Goal: Information Seeking & Learning: Check status

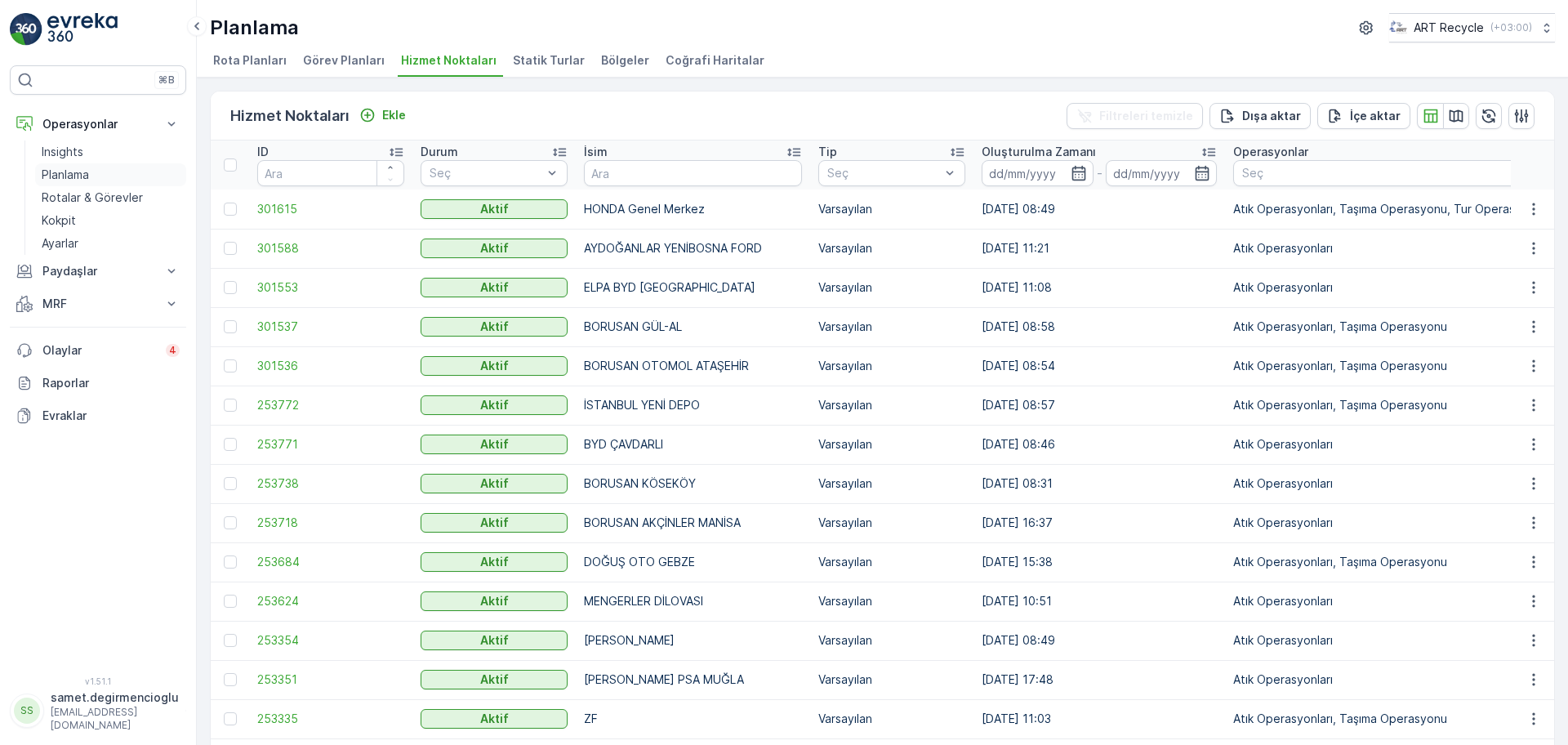
click at [78, 169] on p "Planlama" at bounding box center [65, 175] width 47 height 16
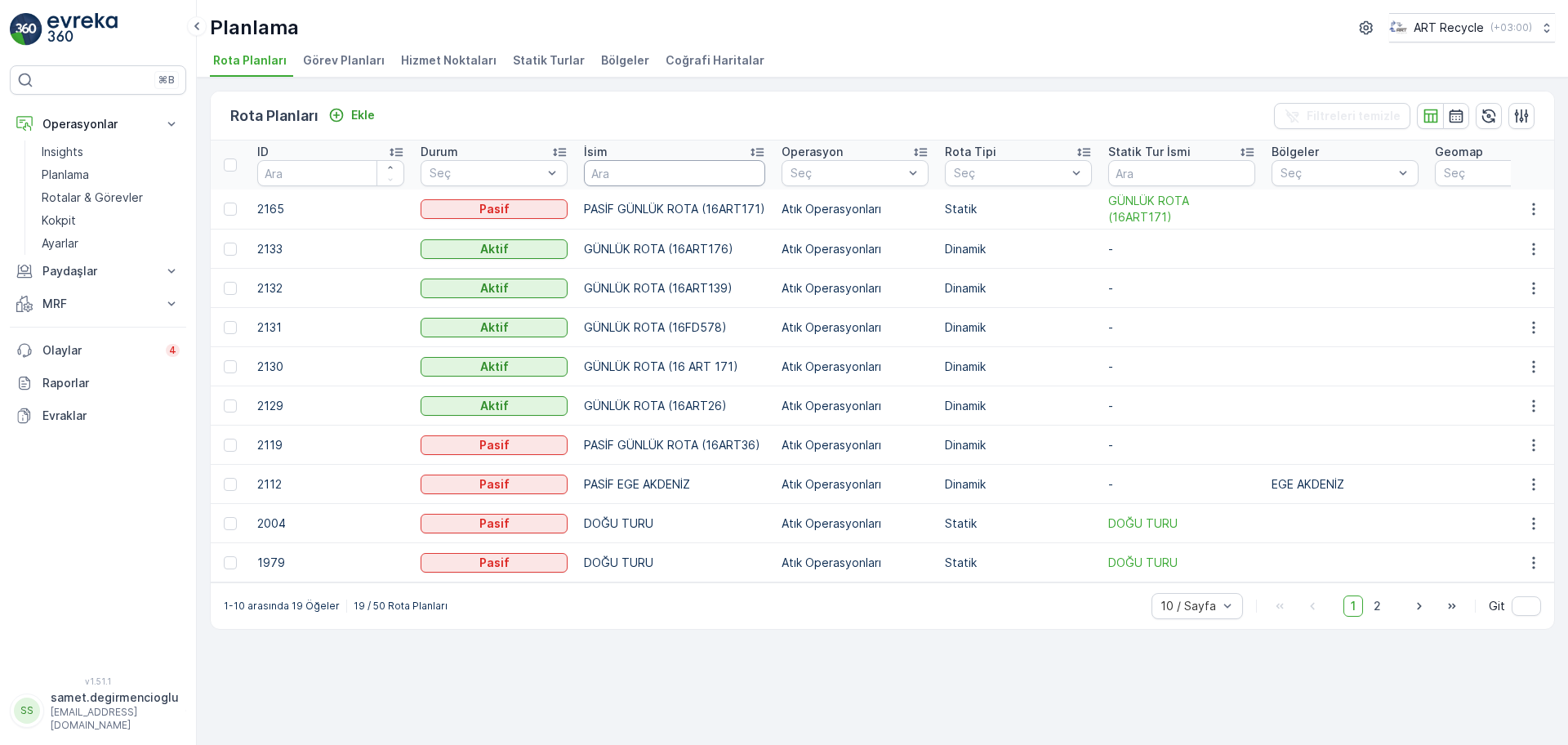
click at [630, 166] on input "text" at bounding box center [675, 173] width 181 height 26
click at [68, 177] on p "Planlama" at bounding box center [65, 175] width 47 height 16
click at [146, 185] on link "Planlama" at bounding box center [110, 175] width 151 height 23
click at [129, 196] on p "Rotalar & Görevler" at bounding box center [91, 197] width 101 height 16
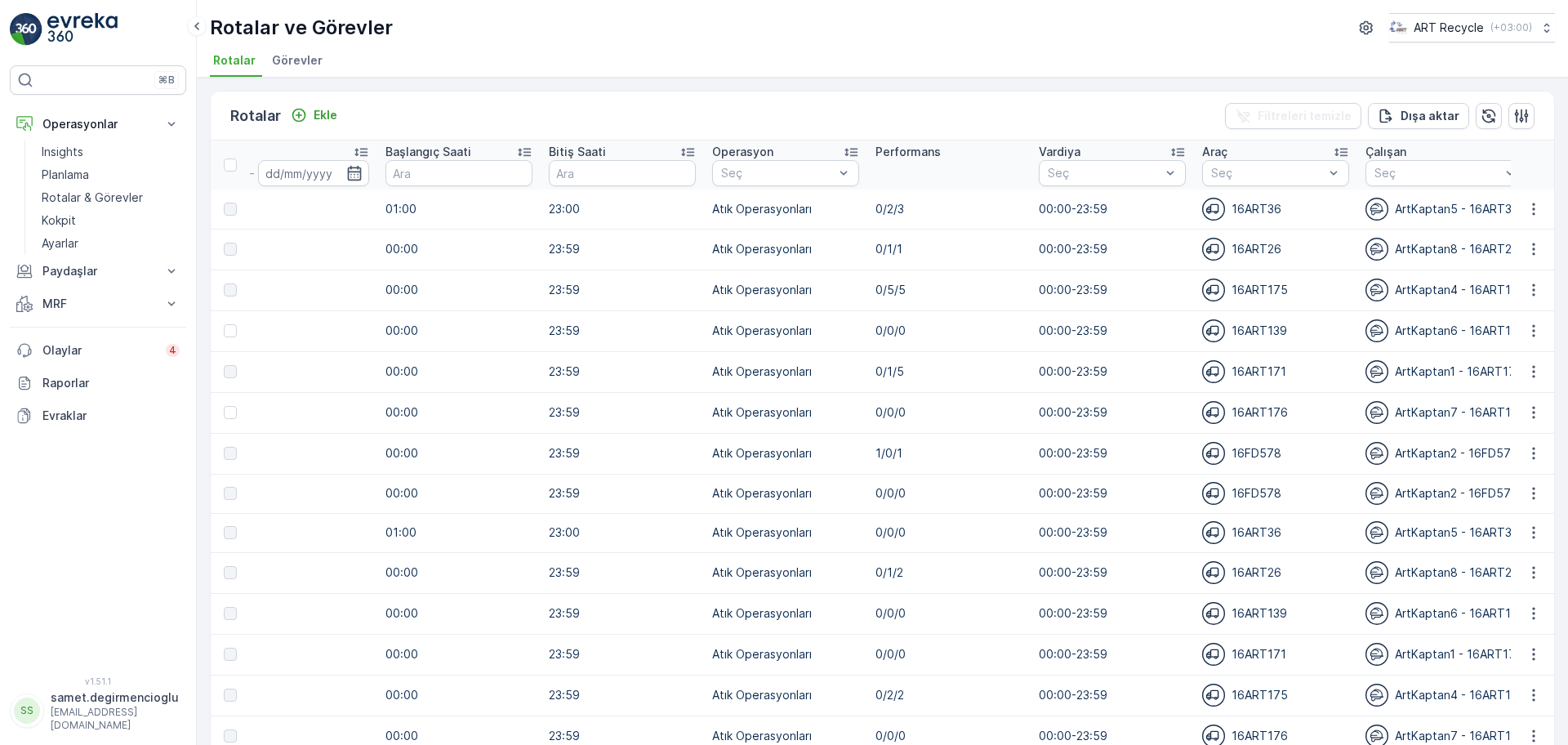
scroll to position [0, 1011]
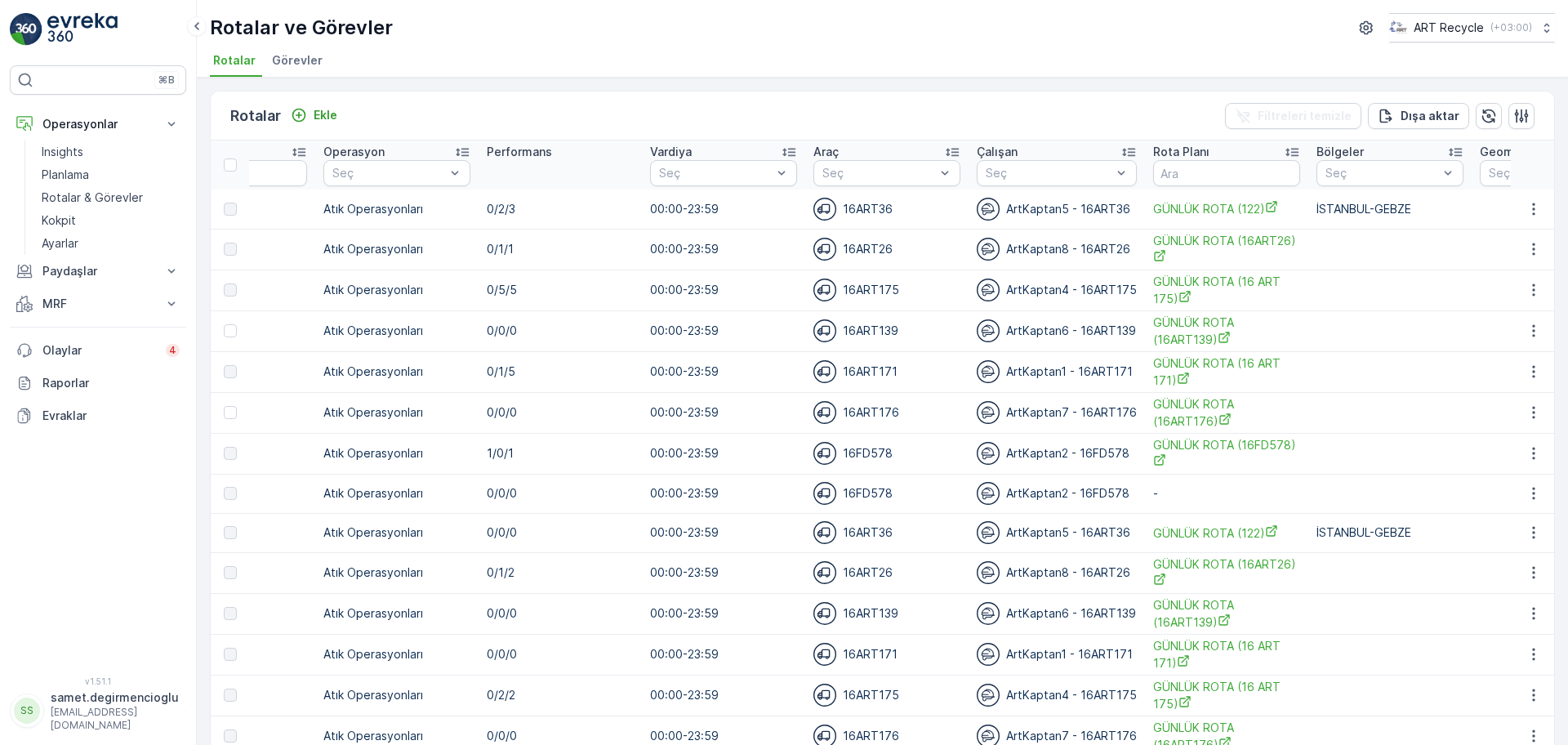
drag, startPoint x: 1107, startPoint y: 334, endPoint x: 1234, endPoint y: 322, distance: 127.6
drag, startPoint x: 1392, startPoint y: 308, endPoint x: 624, endPoint y: 324, distance: 768.2
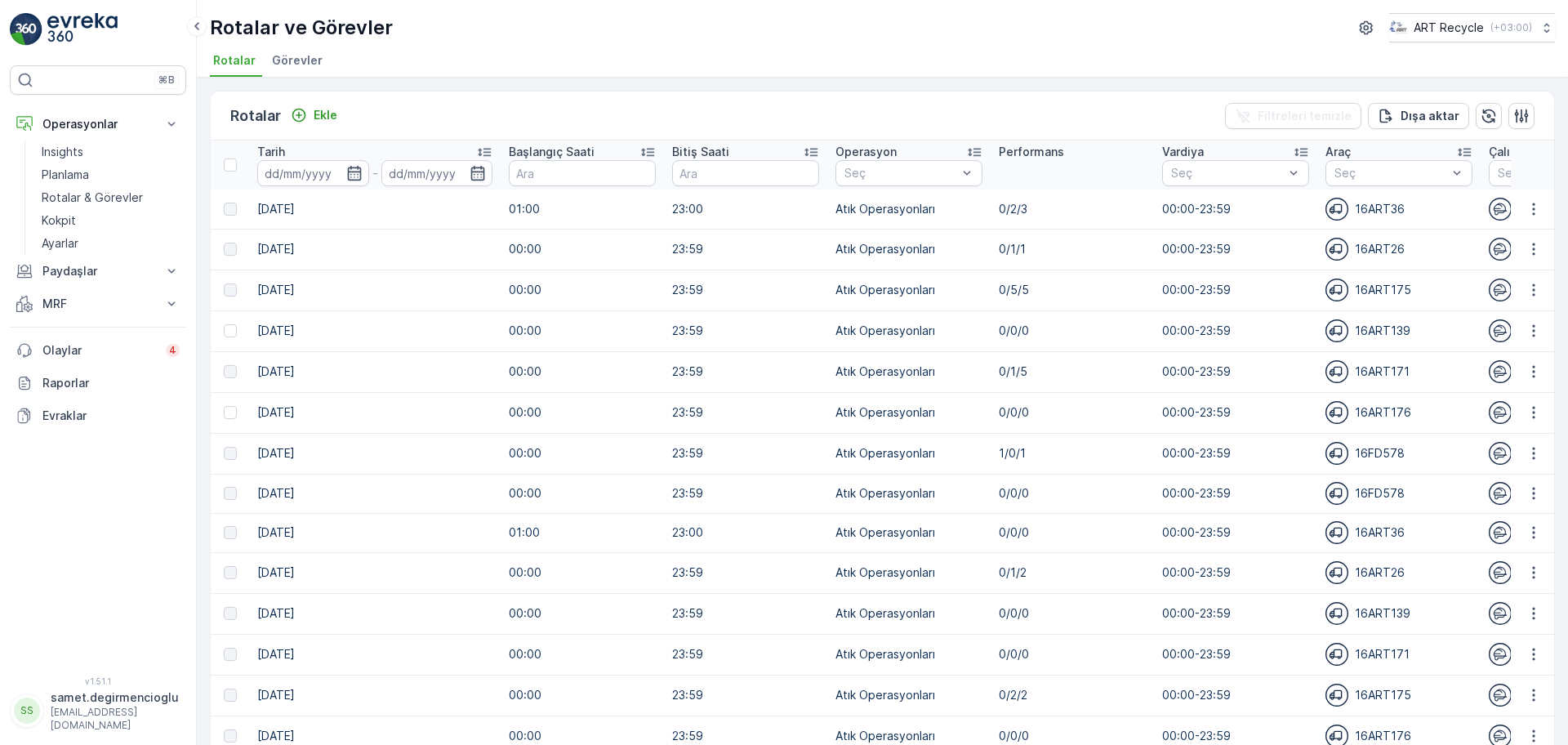
scroll to position [0, 0]
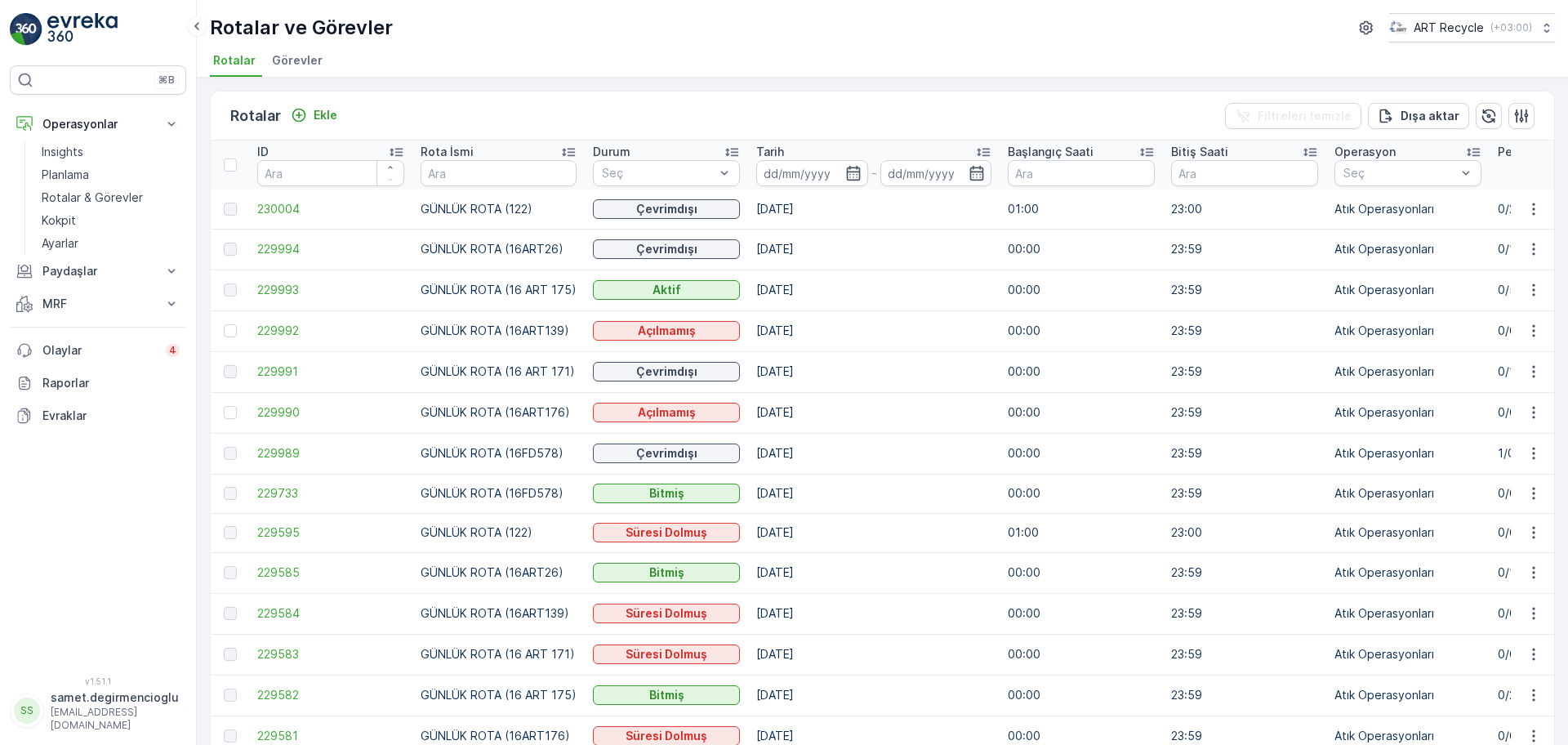
drag, startPoint x: 586, startPoint y: 325, endPoint x: 369, endPoint y: 313, distance: 217.3
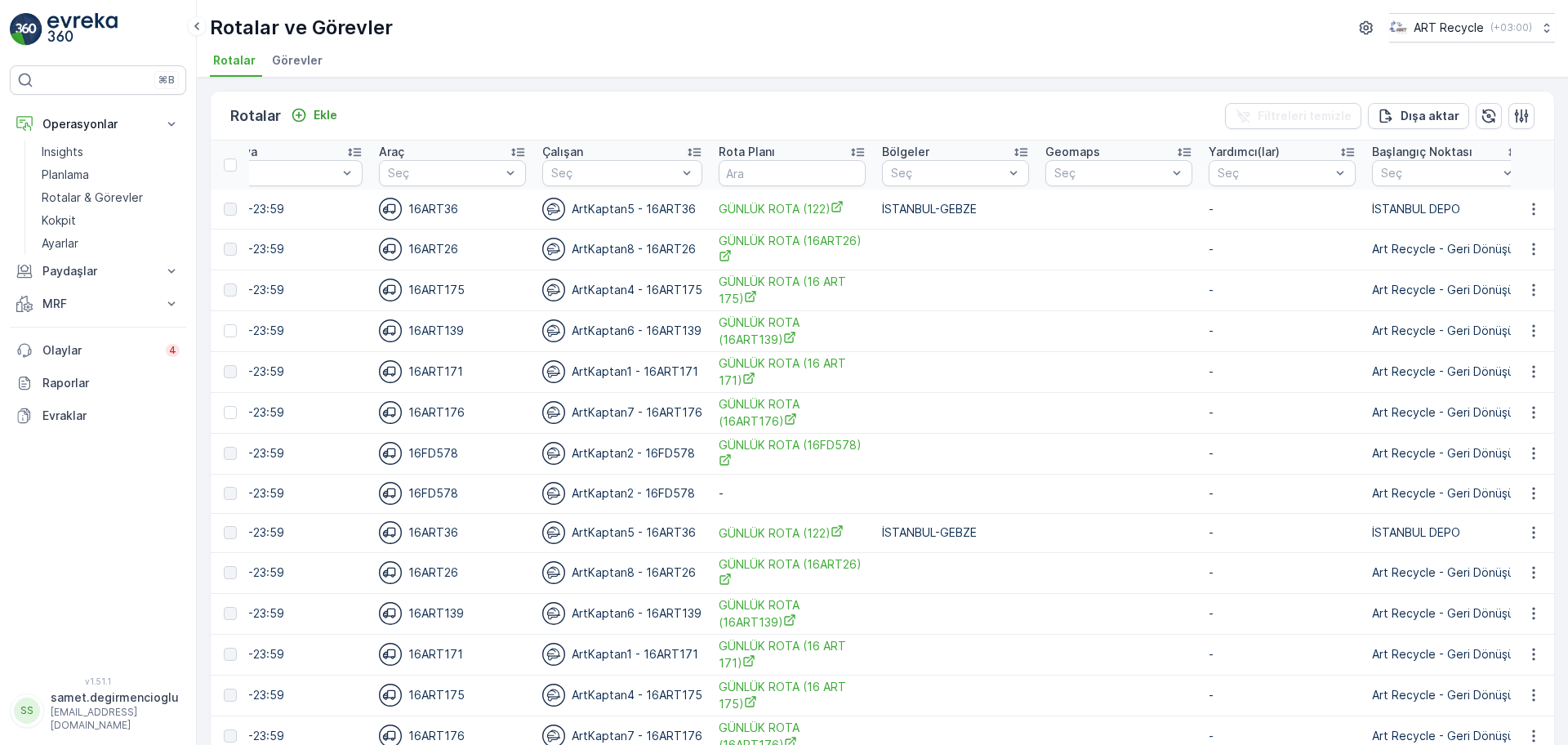
drag, startPoint x: 891, startPoint y: 346, endPoint x: 1059, endPoint y: 326, distance: 169.2
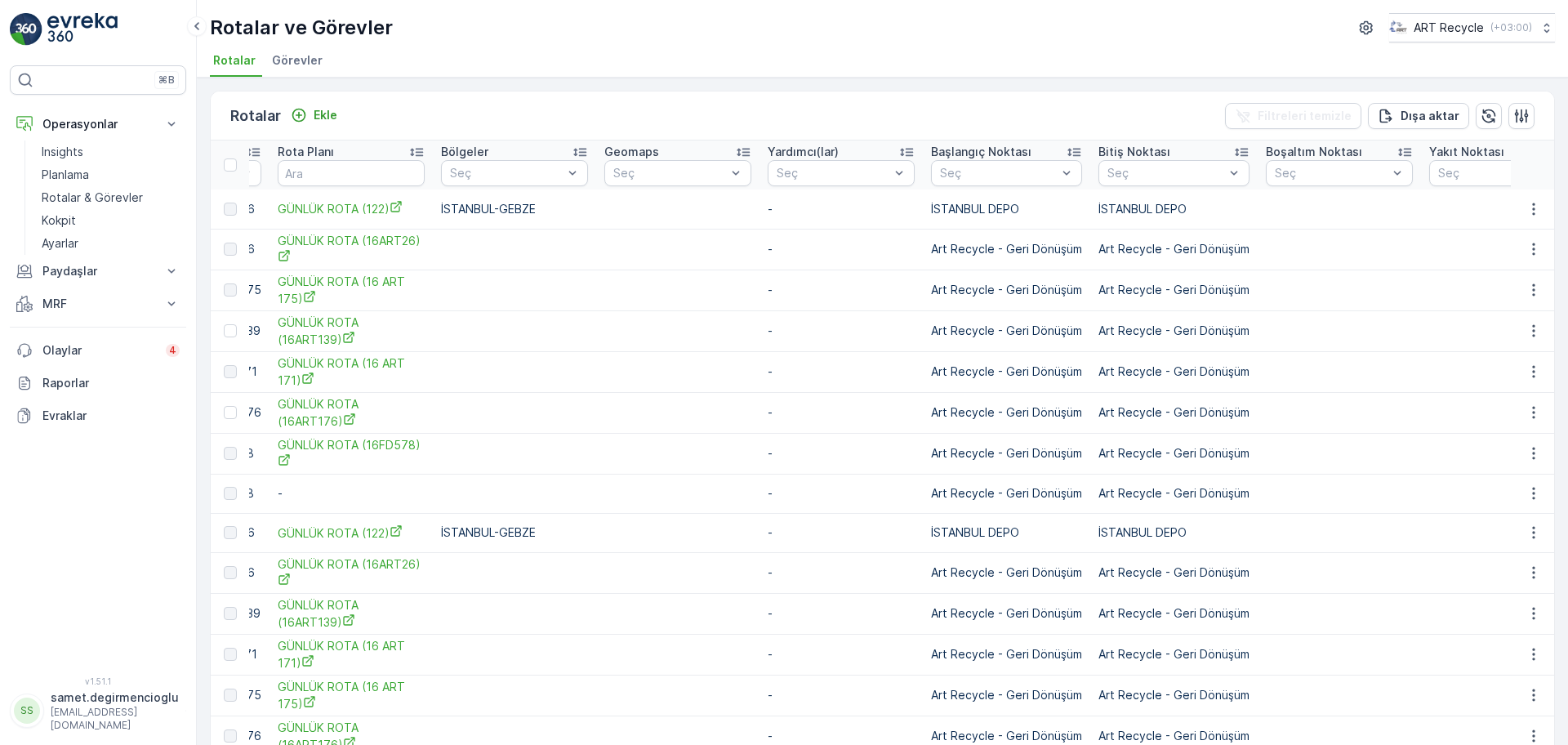
scroll to position [0, 1956]
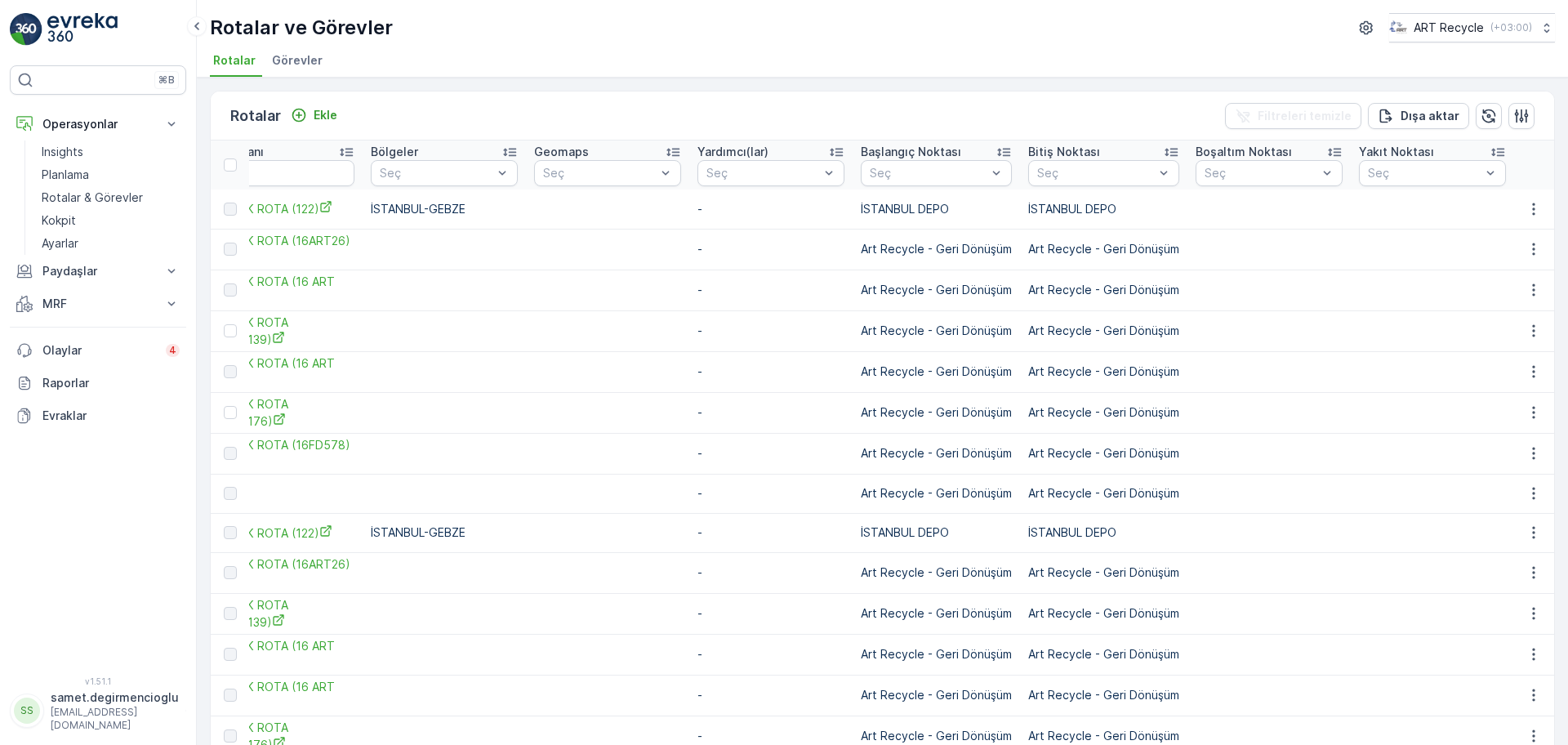
drag, startPoint x: 1059, startPoint y: 326, endPoint x: 1139, endPoint y: 313, distance: 81.0
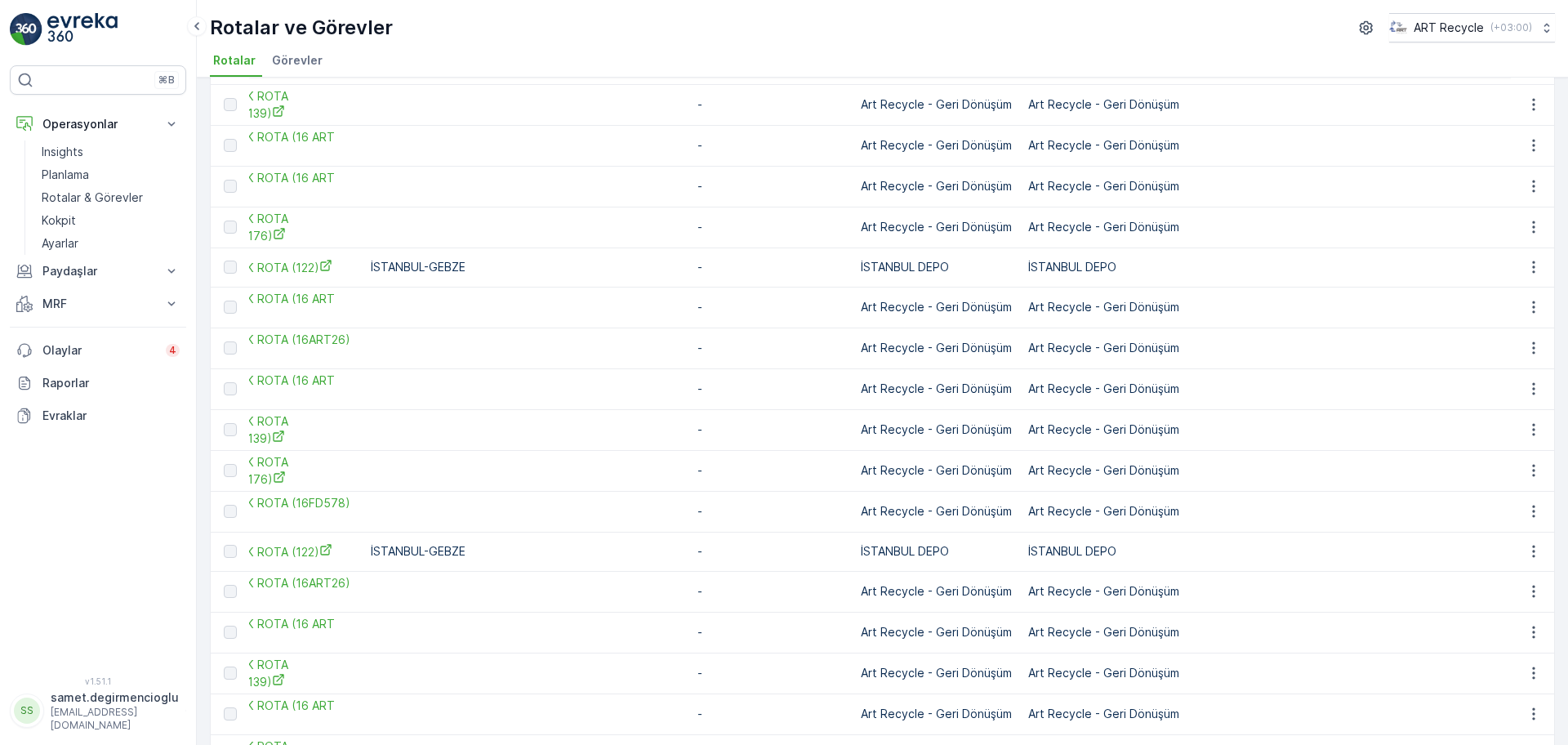
scroll to position [511, 0]
click at [295, 61] on span "Görevler" at bounding box center [297, 60] width 50 height 16
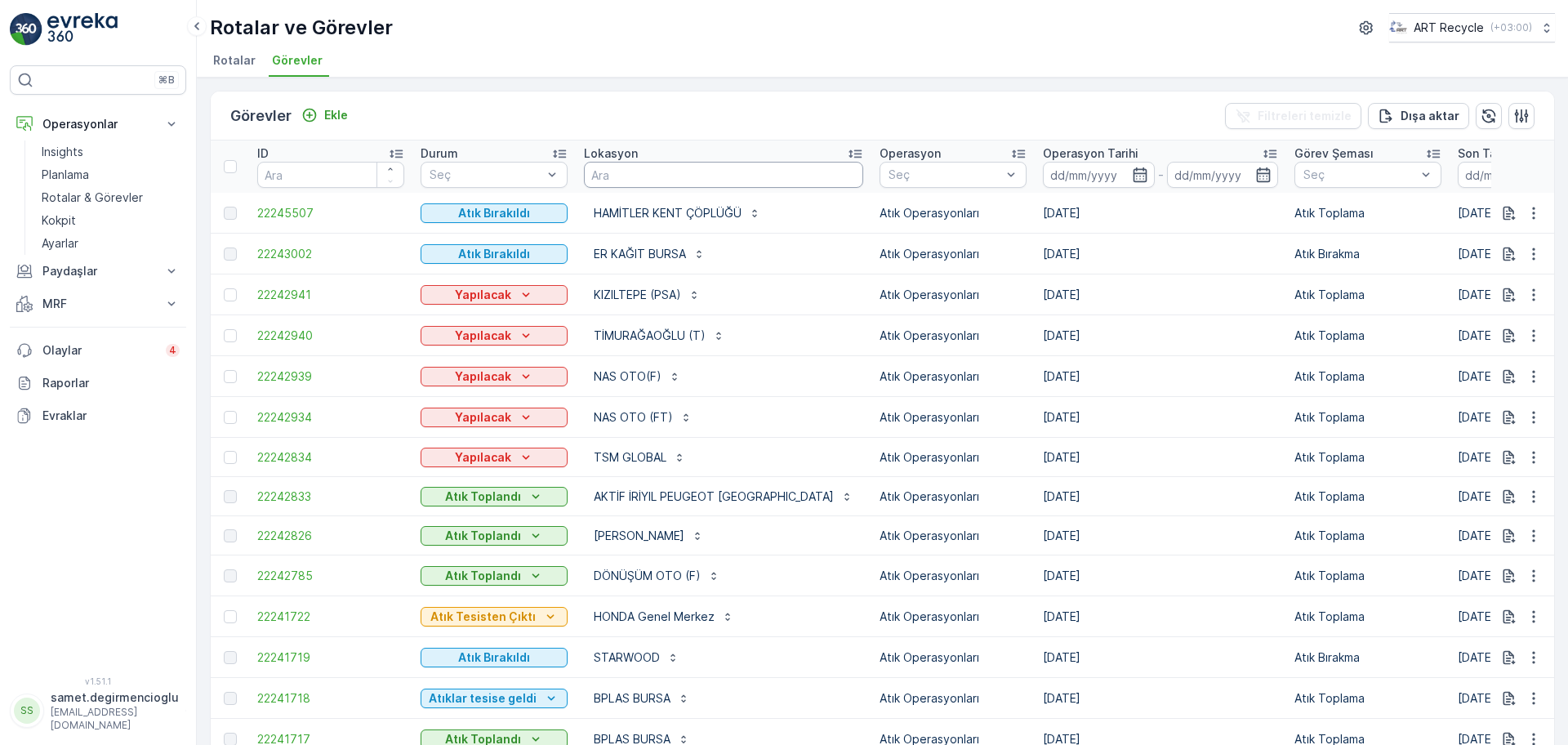
click at [622, 173] on input "text" at bounding box center [724, 174] width 280 height 26
type input "ESENYURT"
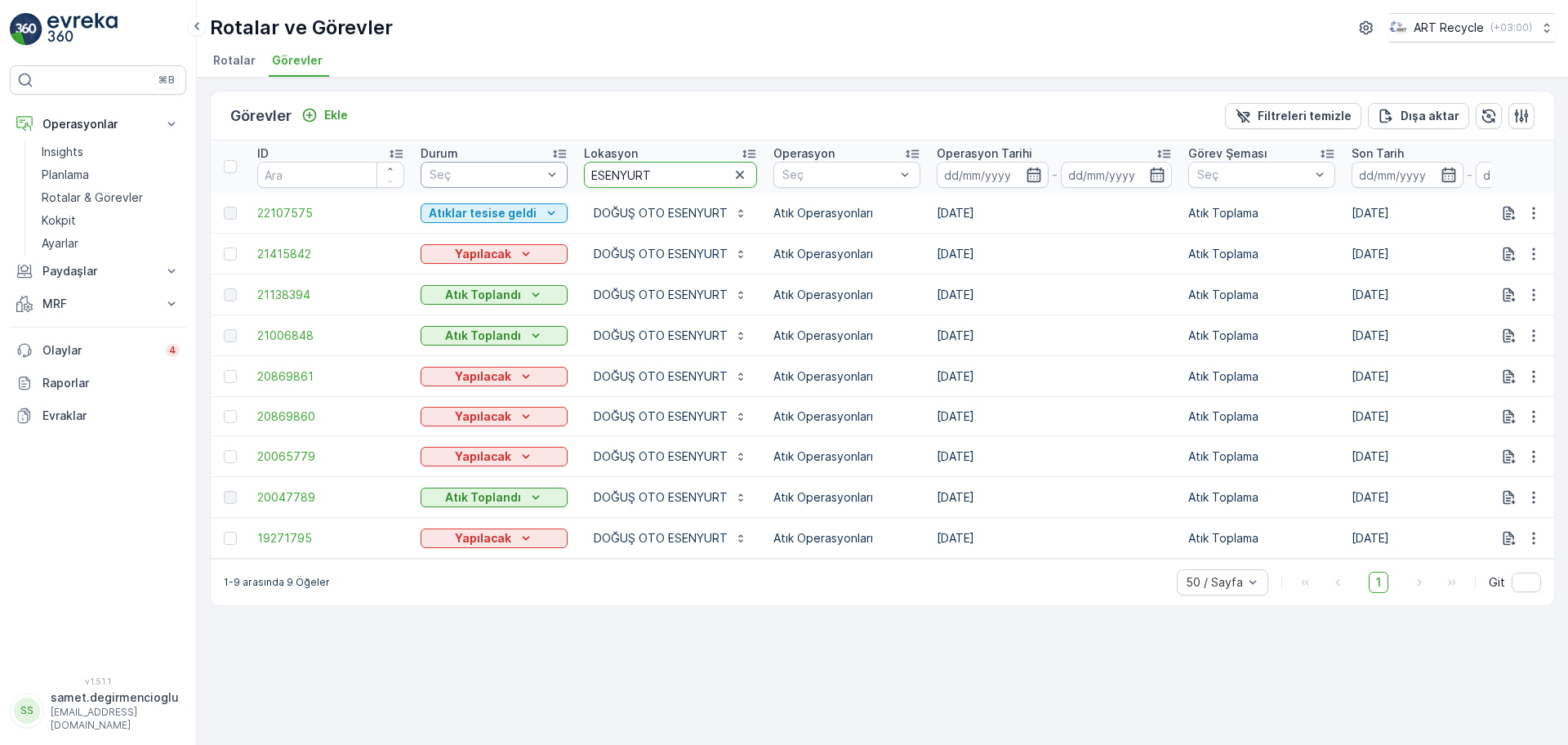
drag, startPoint x: 660, startPoint y: 172, endPoint x: 534, endPoint y: 169, distance: 126.0
click at [534, 169] on tr "ID Durum Seç Lokasyon ESENYURT Operasyon Seç Operasyon Tarihi - Görev Şeması Se…" at bounding box center [1468, 167] width 2515 height 52
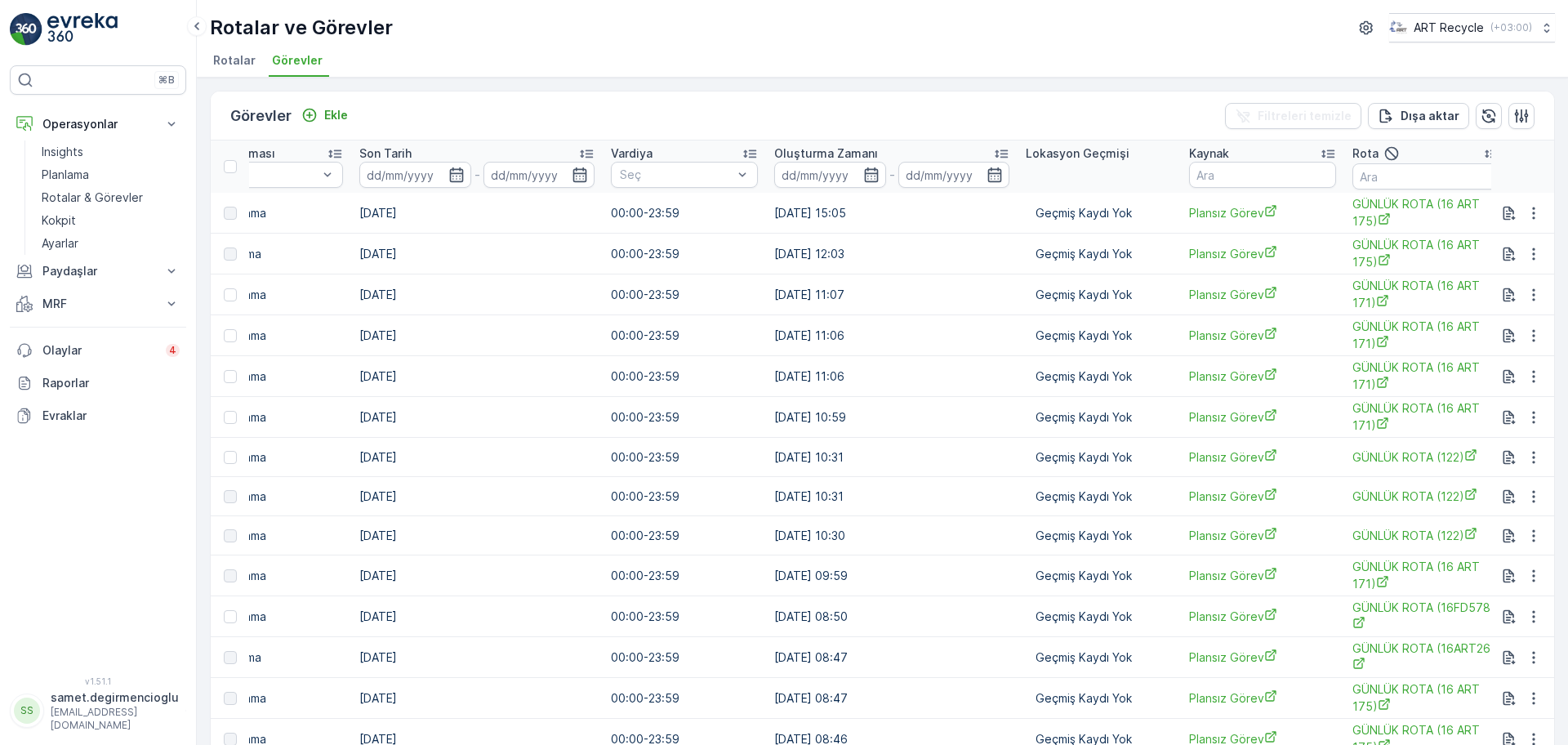
scroll to position [0, 1224]
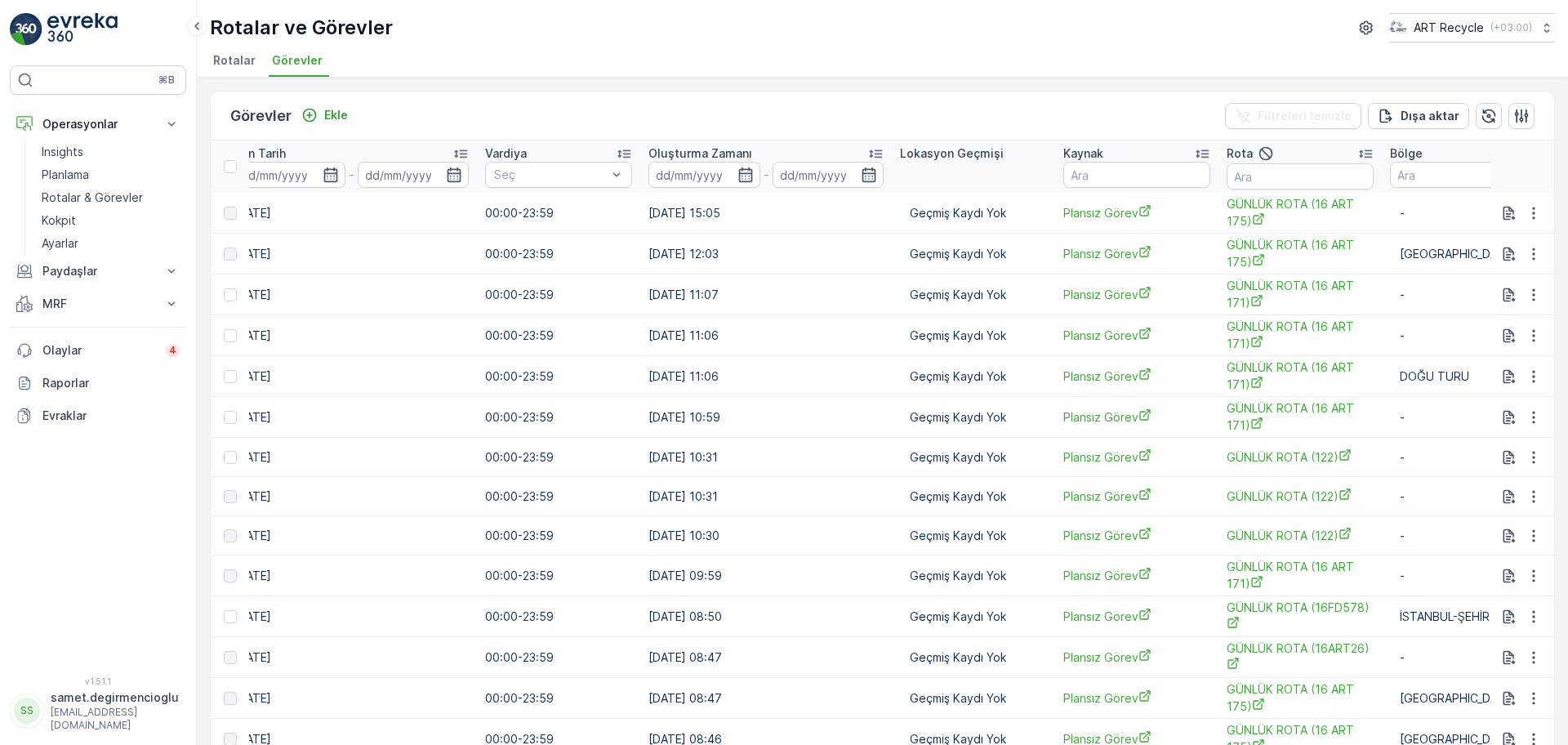
drag, startPoint x: 852, startPoint y: 531, endPoint x: 959, endPoint y: 512, distance: 108.7
click at [1227, 159] on div "Rota" at bounding box center [1300, 153] width 147 height 20
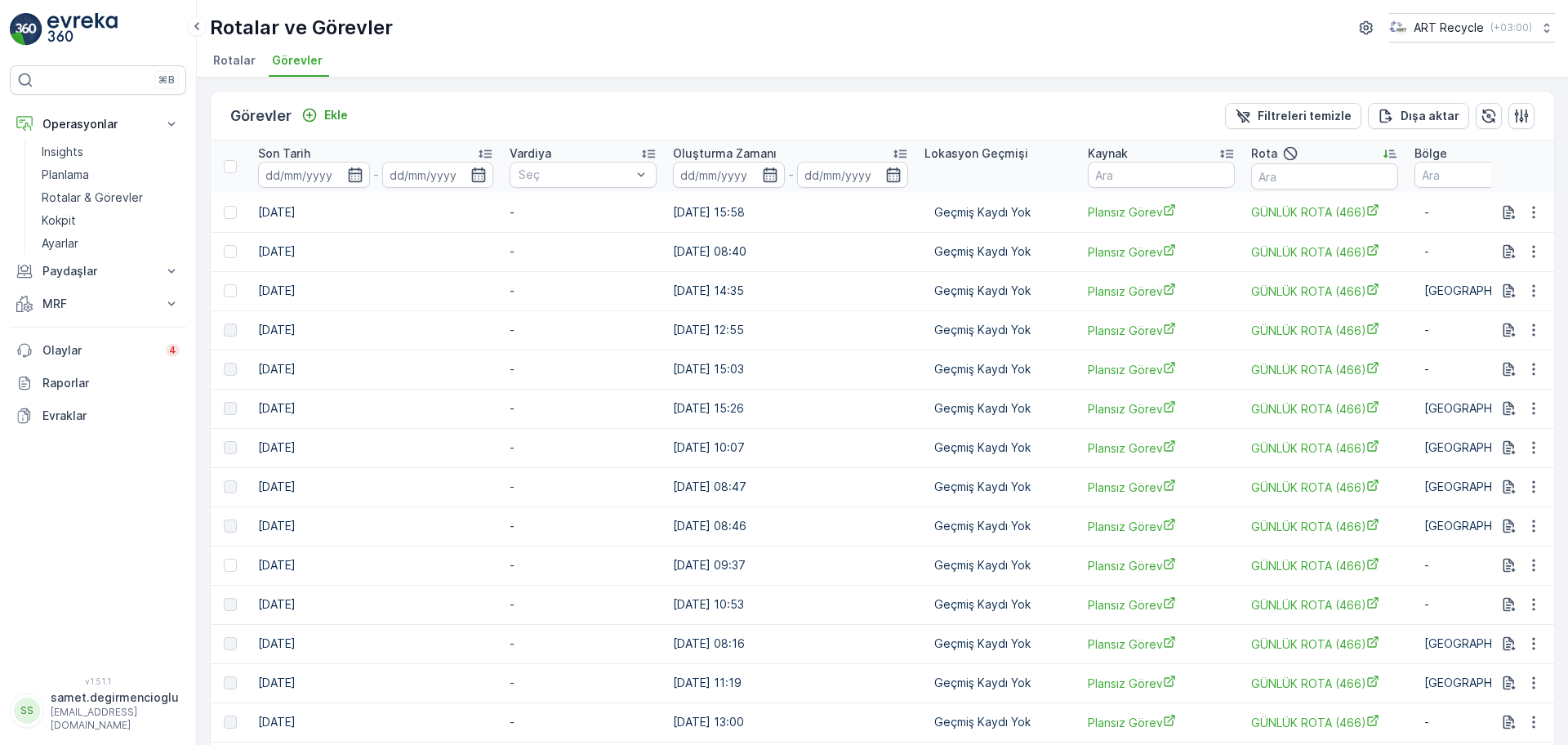
scroll to position [0, 1193]
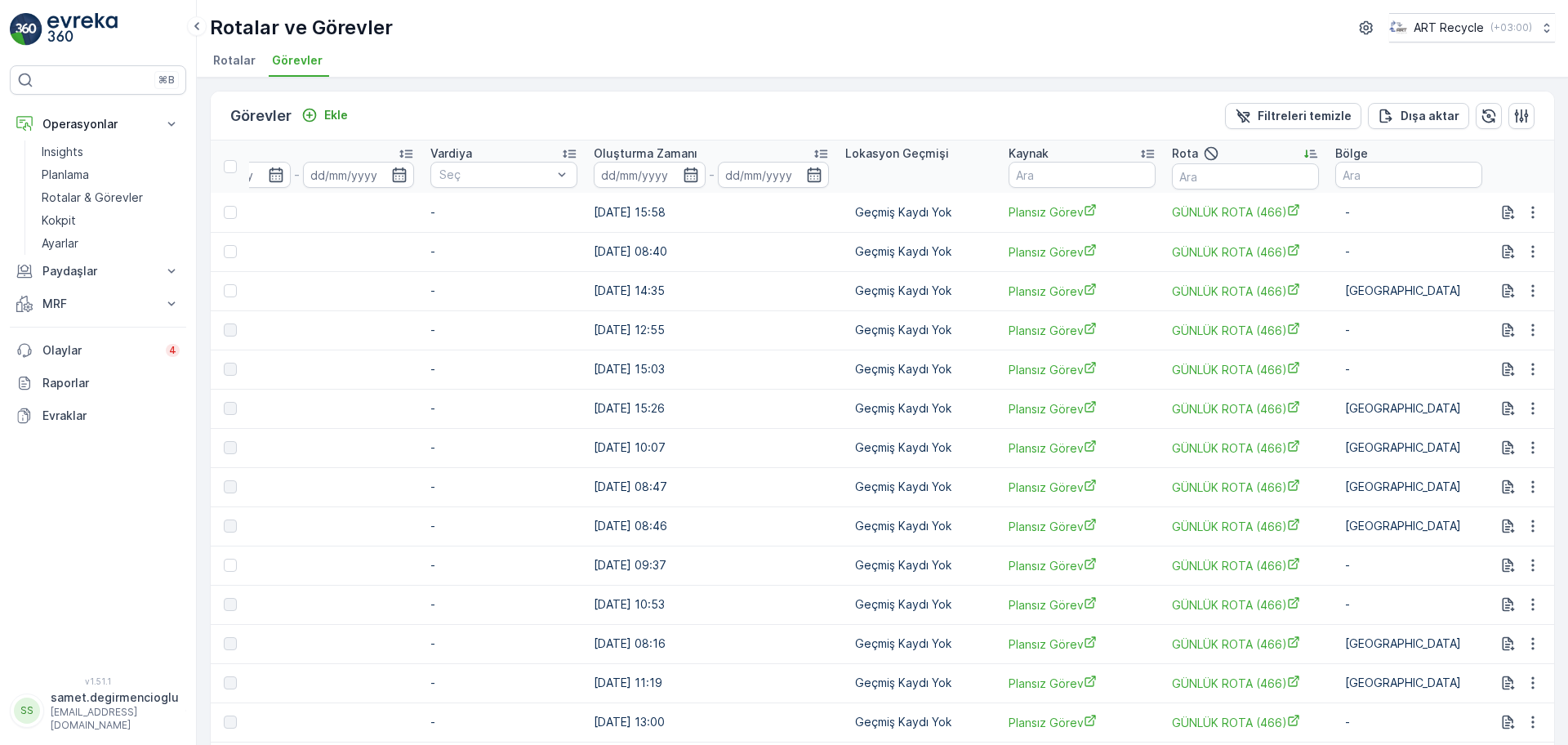
drag, startPoint x: 1149, startPoint y: 306, endPoint x: 1370, endPoint y: 299, distance: 221.1
click at [1226, 174] on input "text" at bounding box center [1245, 176] width 147 height 26
type input "26"
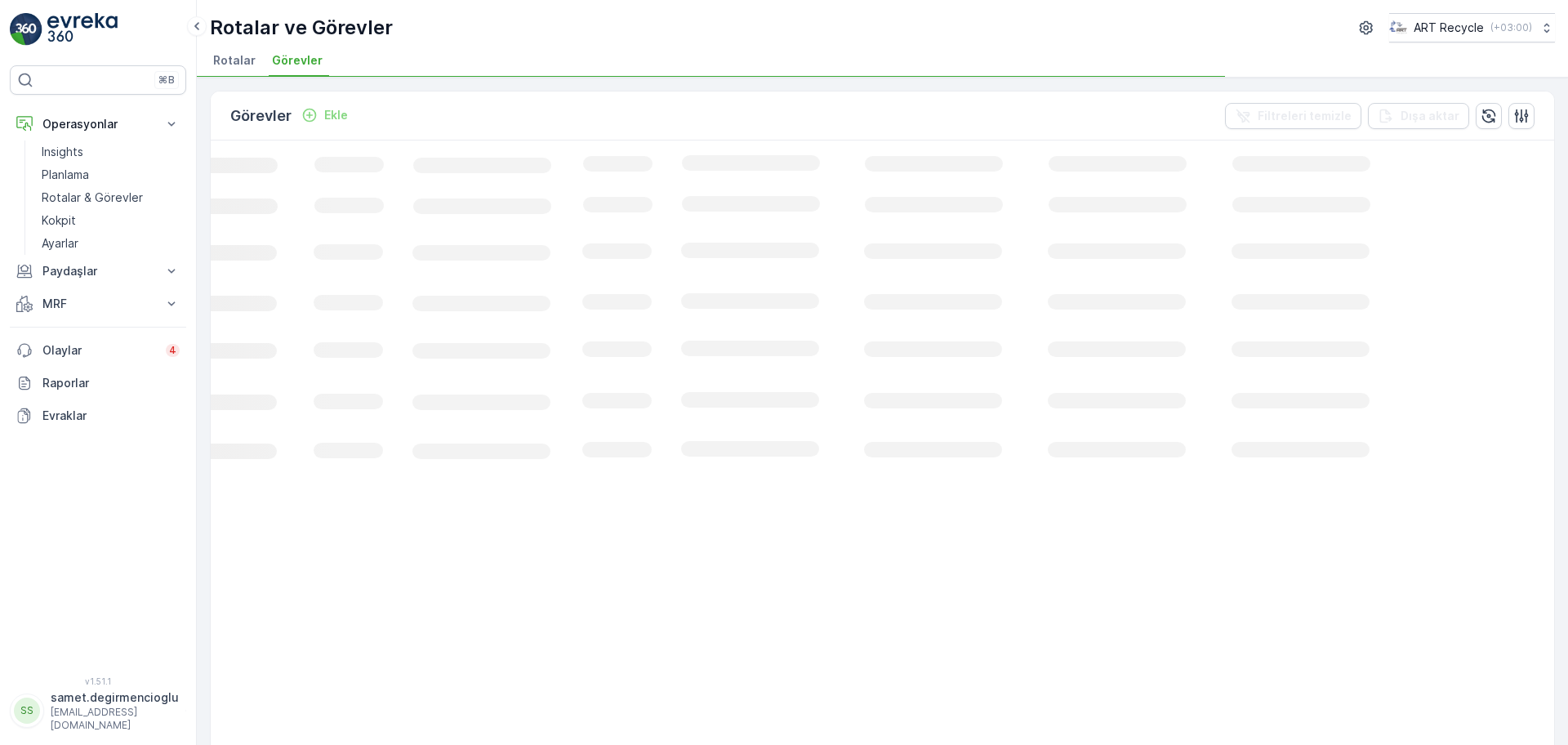
scroll to position [0, 228]
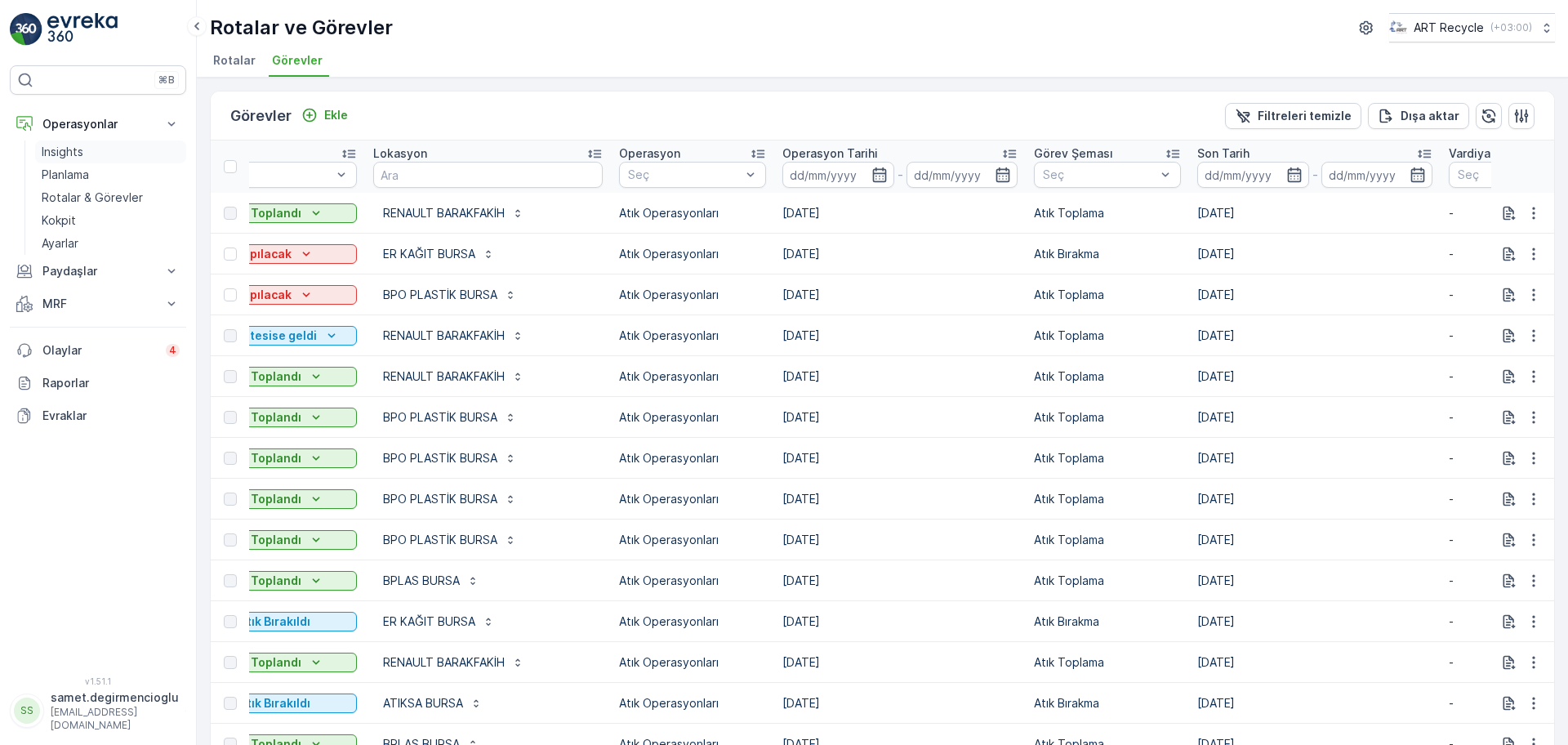
click at [50, 161] on link "Insights" at bounding box center [110, 152] width 151 height 23
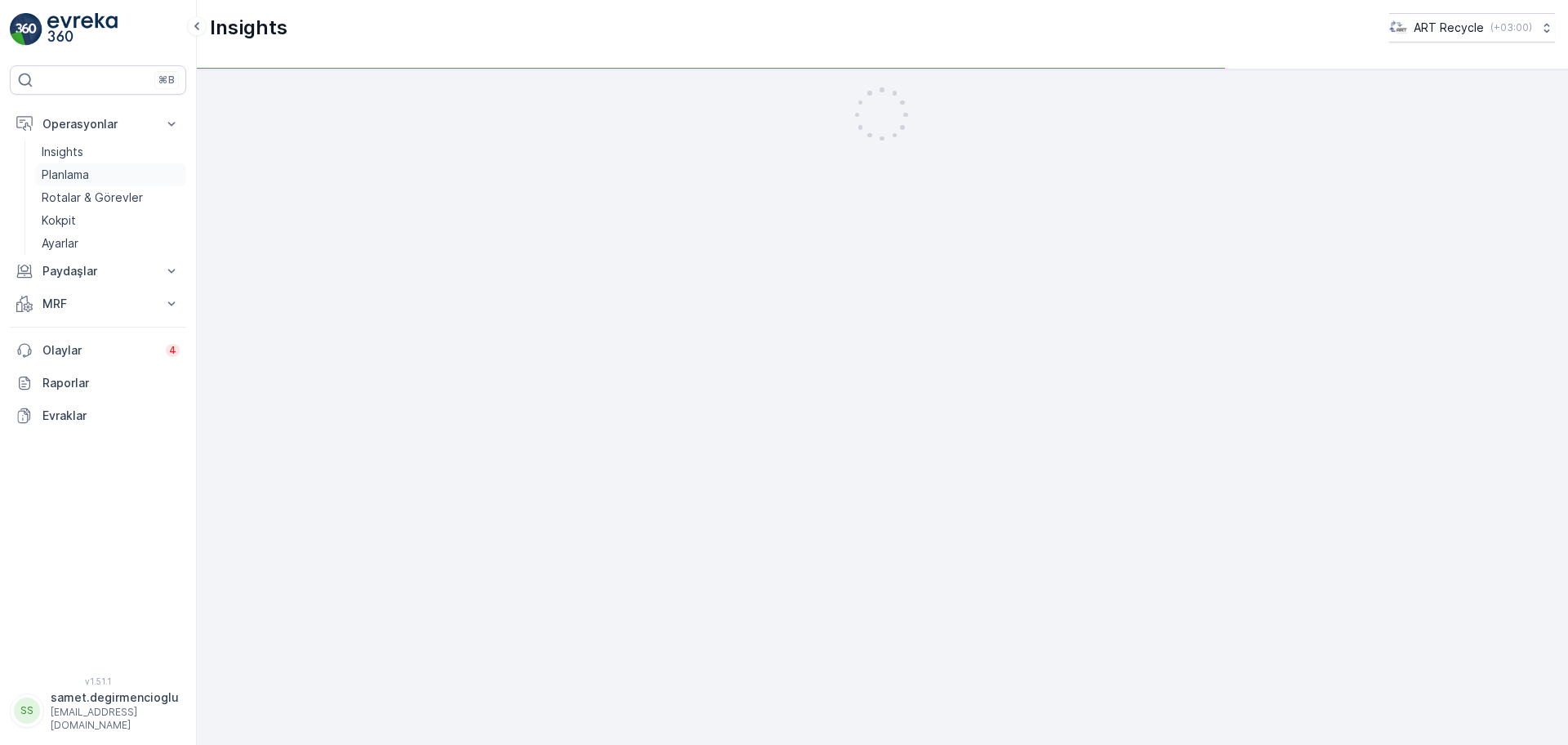
click at [58, 164] on link "Planlama" at bounding box center [110, 175] width 151 height 23
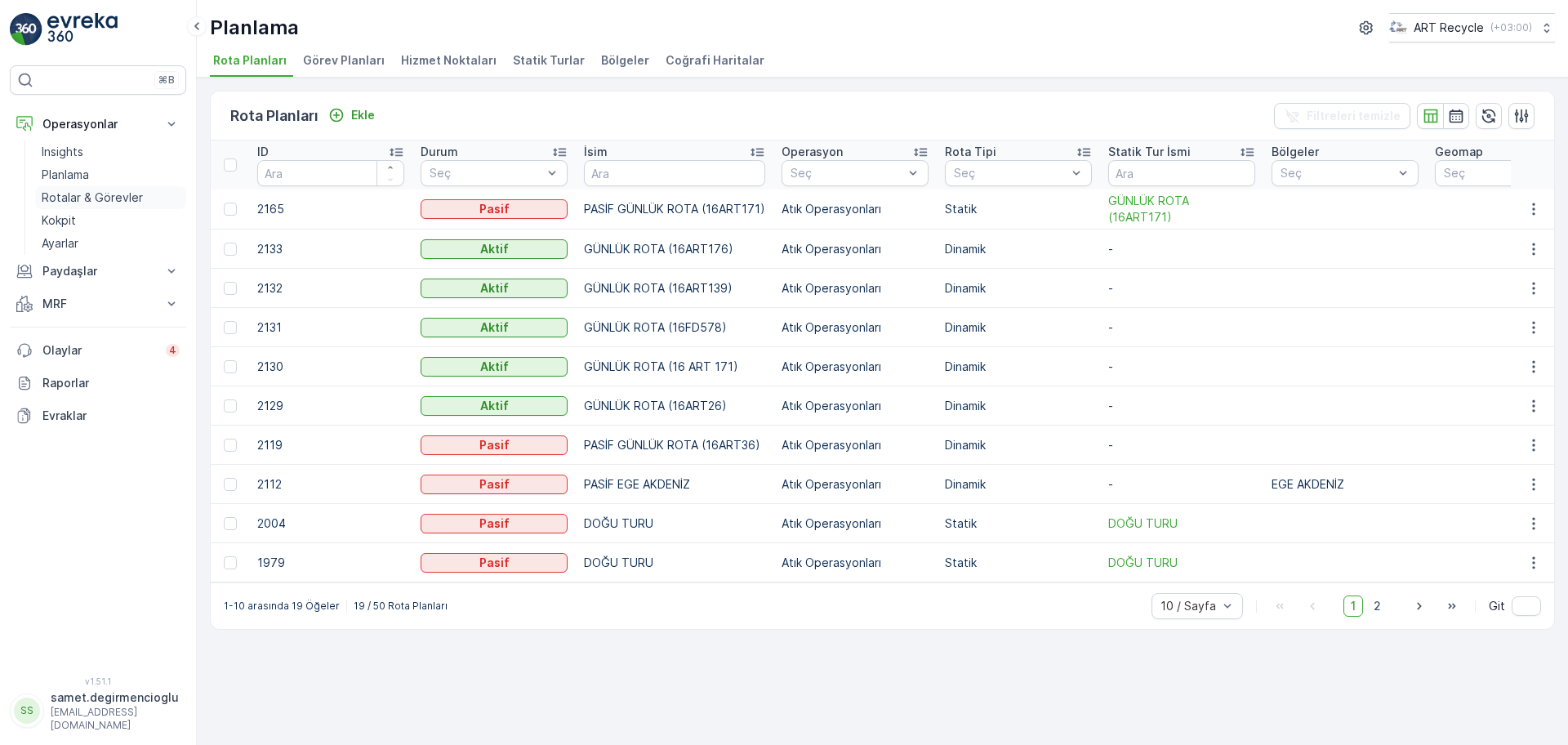
click at [92, 187] on link "Rotalar & Görevler" at bounding box center [110, 198] width 151 height 23
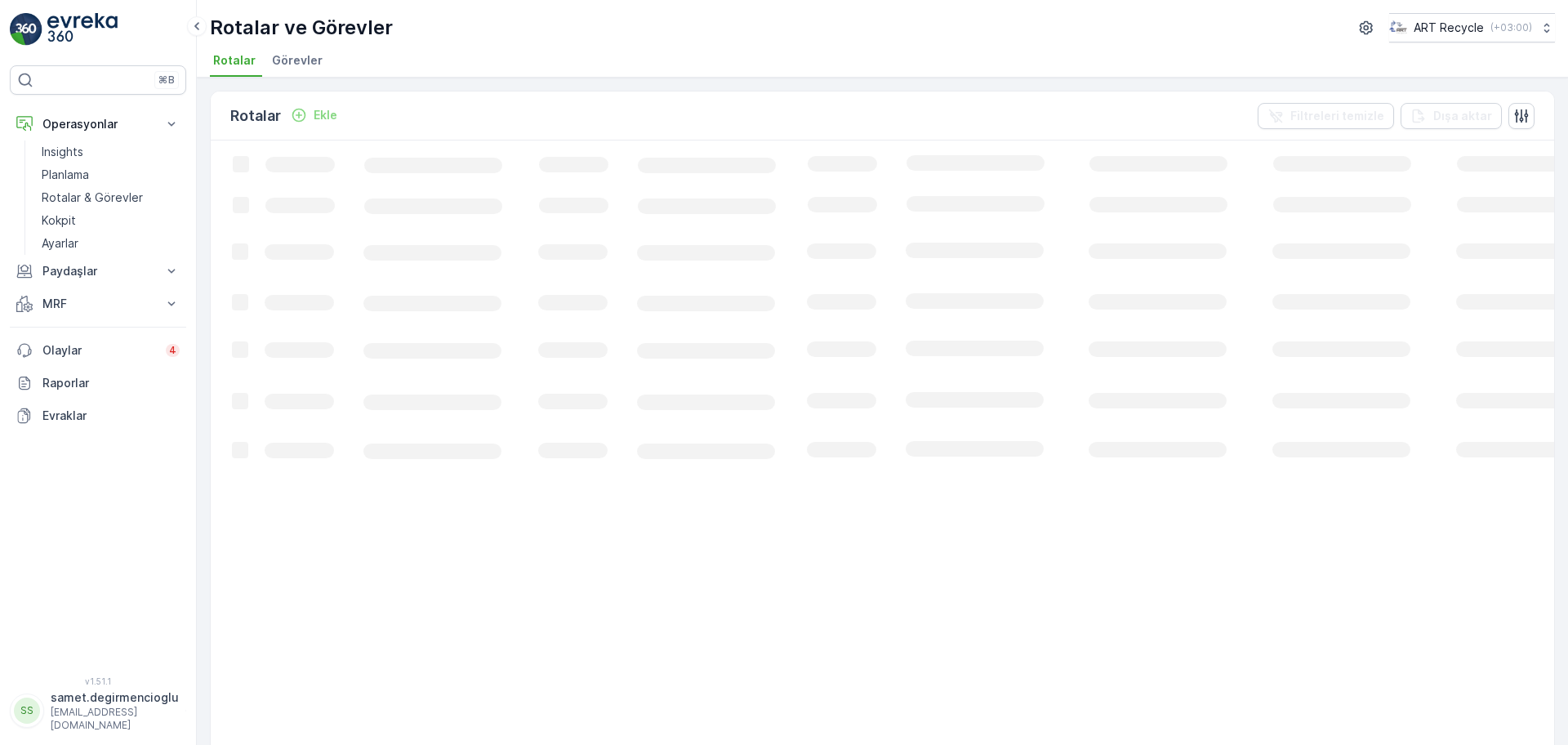
click at [280, 57] on span "Görevler" at bounding box center [297, 60] width 50 height 16
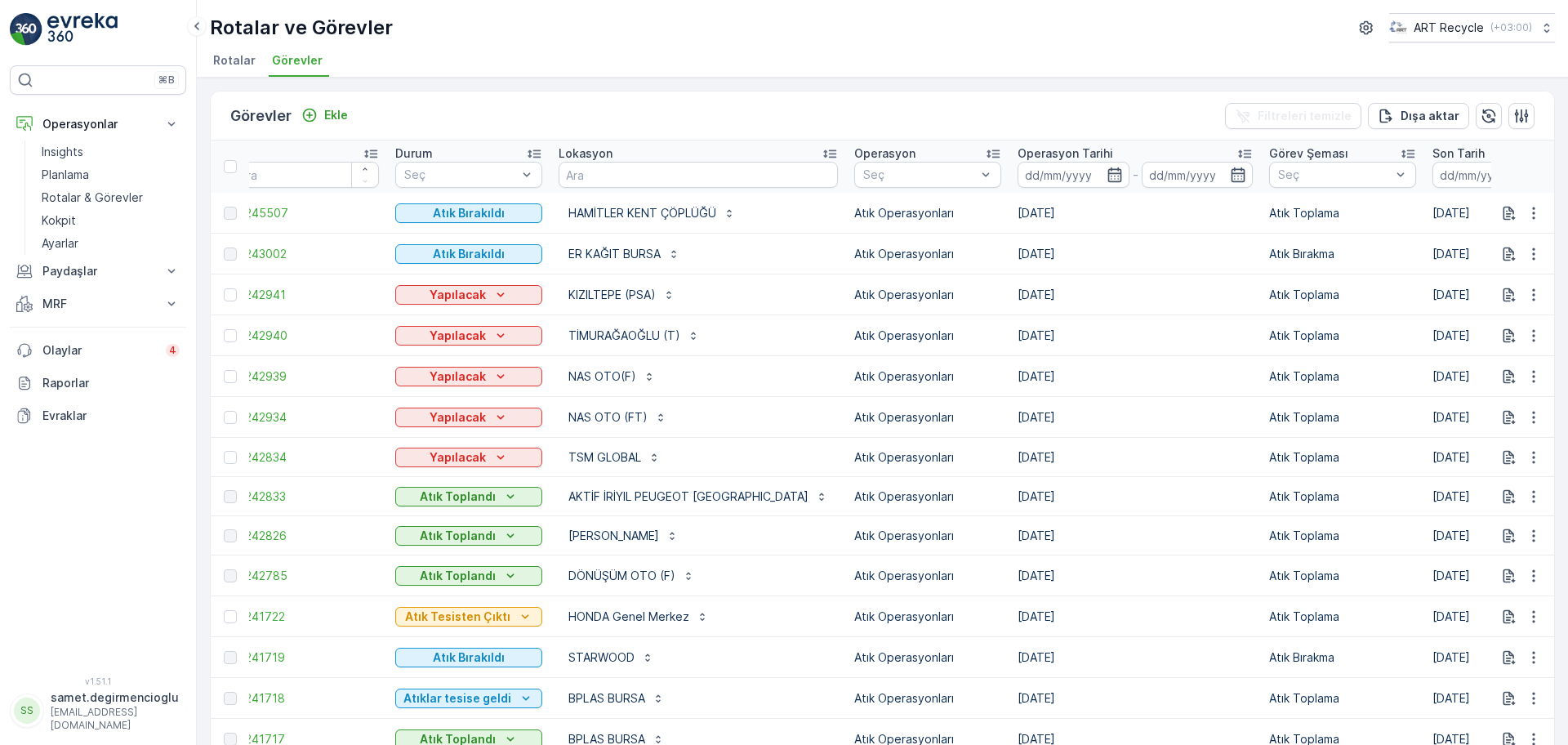
drag, startPoint x: 901, startPoint y: 134, endPoint x: 940, endPoint y: 123, distance: 40.5
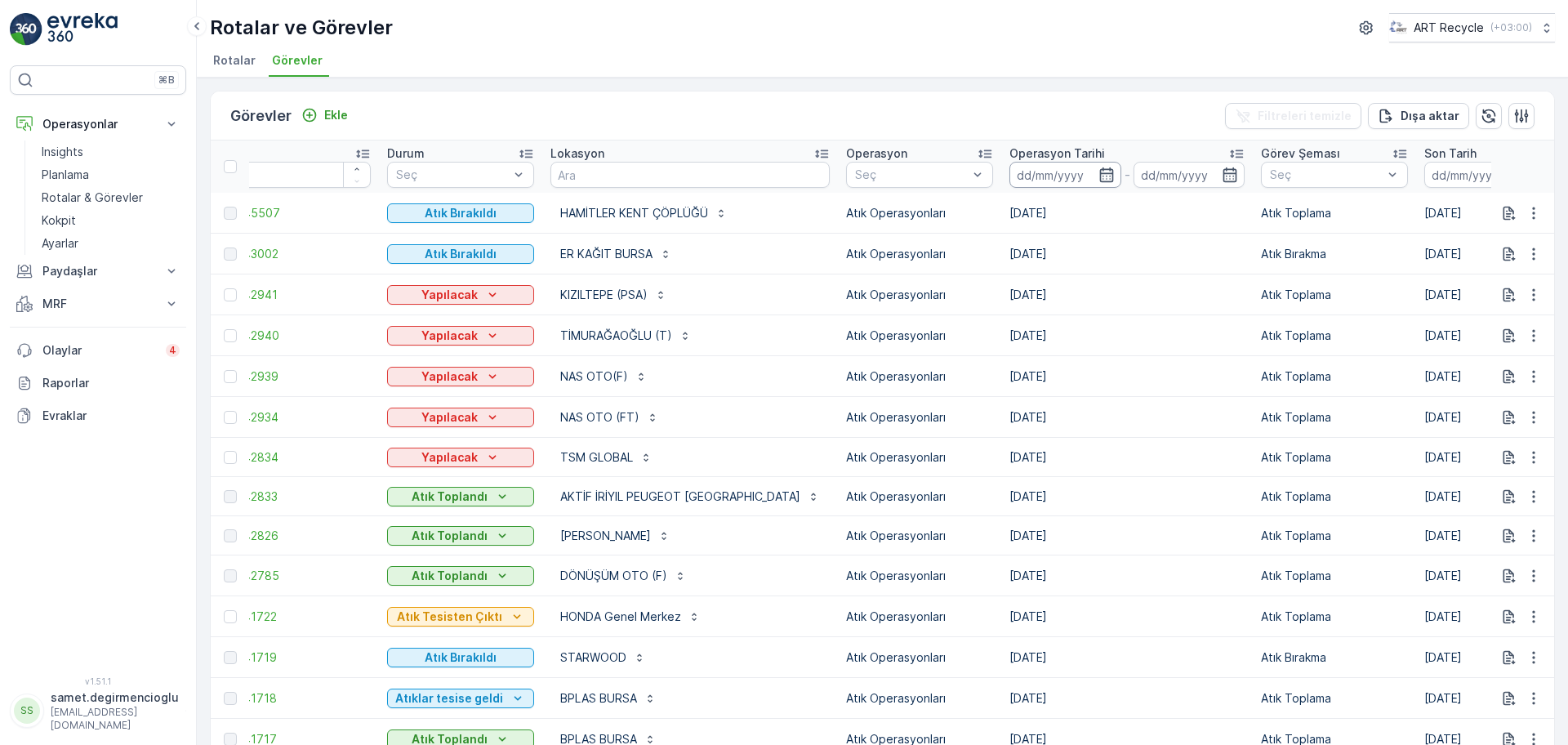
click at [1009, 169] on input at bounding box center [1064, 174] width 112 height 26
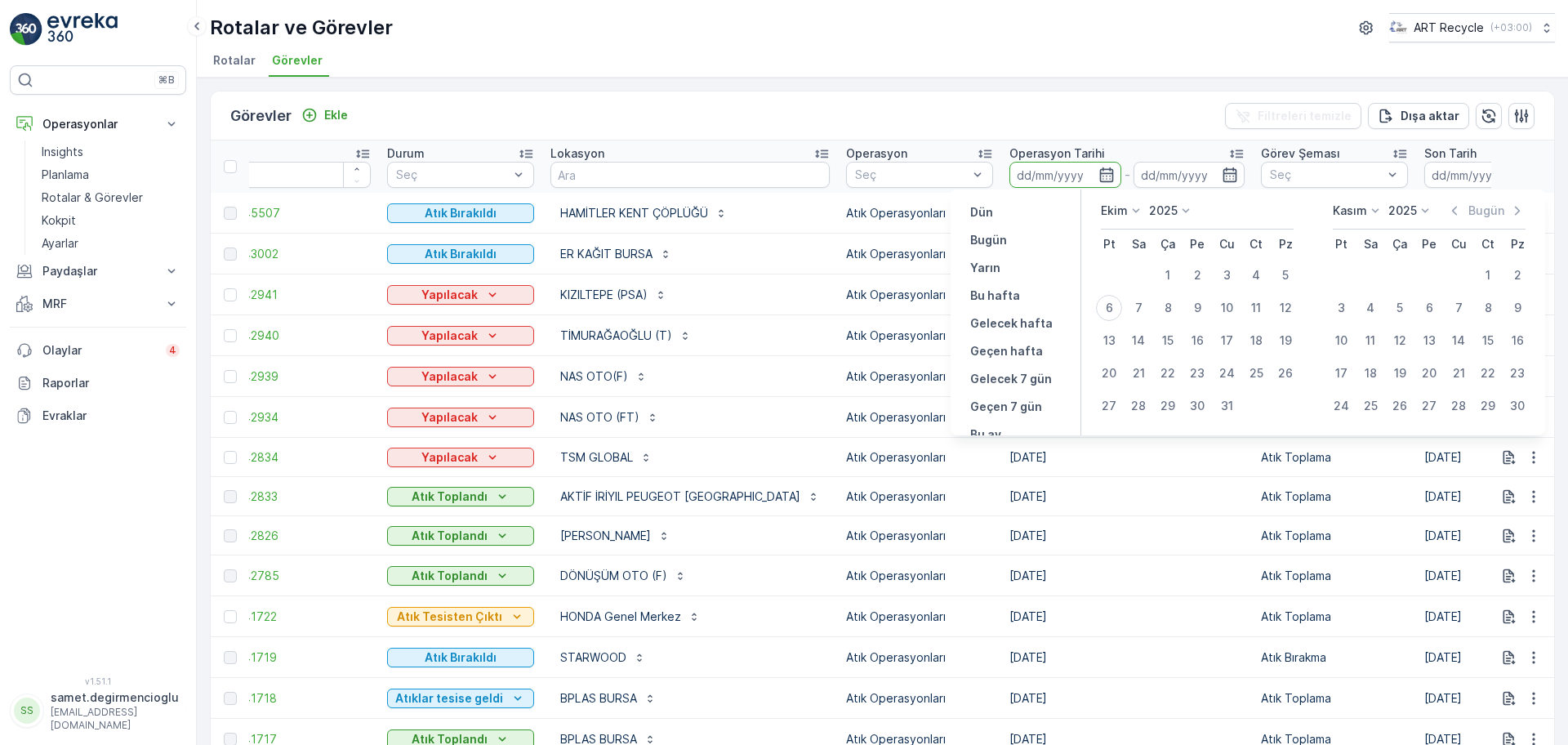
click at [1123, 209] on p "Ekim" at bounding box center [1114, 211] width 27 height 16
click at [1124, 308] on span "Eylül" at bounding box center [1122, 315] width 24 height 16
click at [1198, 280] on div "4" at bounding box center [1196, 275] width 26 height 26
type input "04.09.2025"
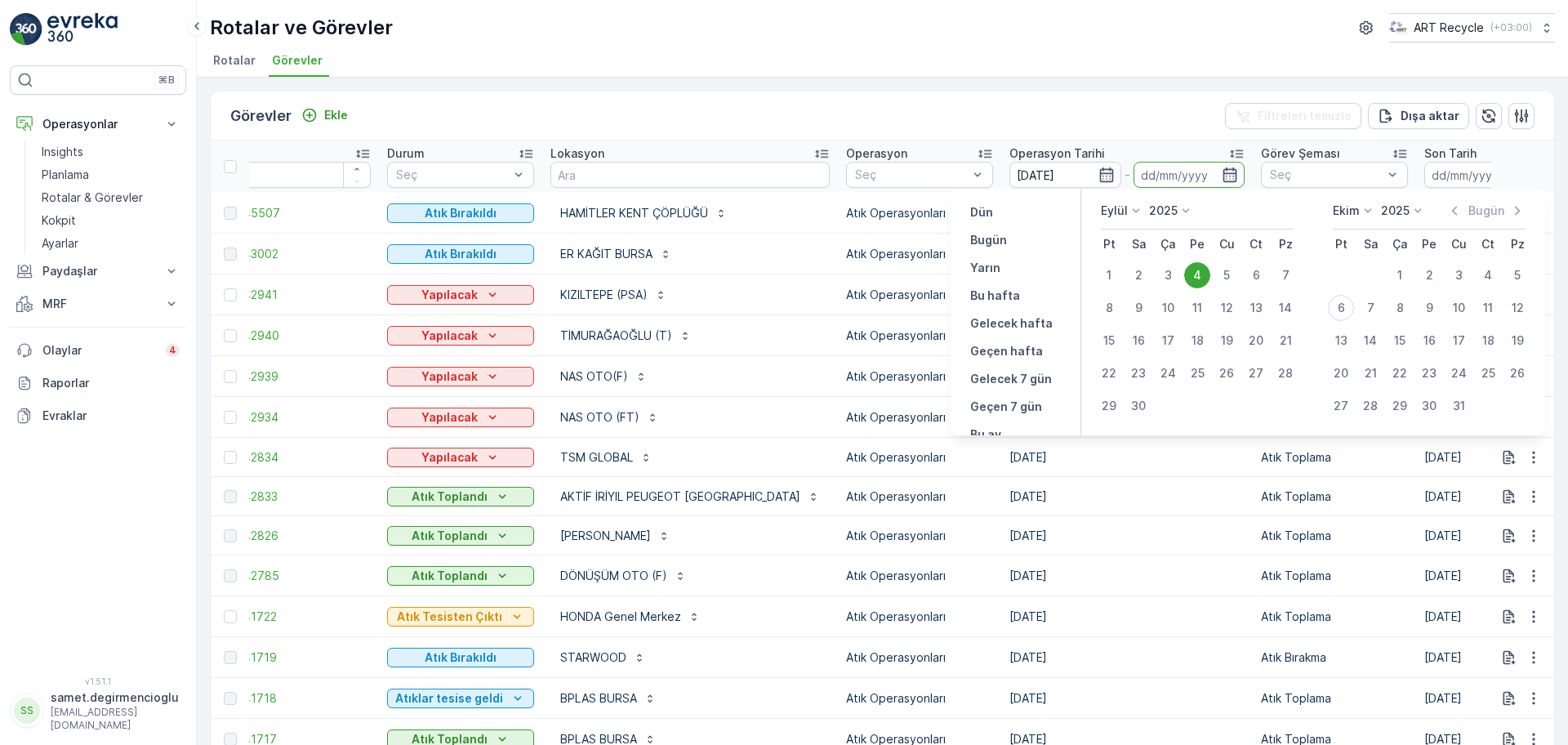
click at [1198, 280] on div "4" at bounding box center [1196, 275] width 26 height 26
type input "04.09.2025"
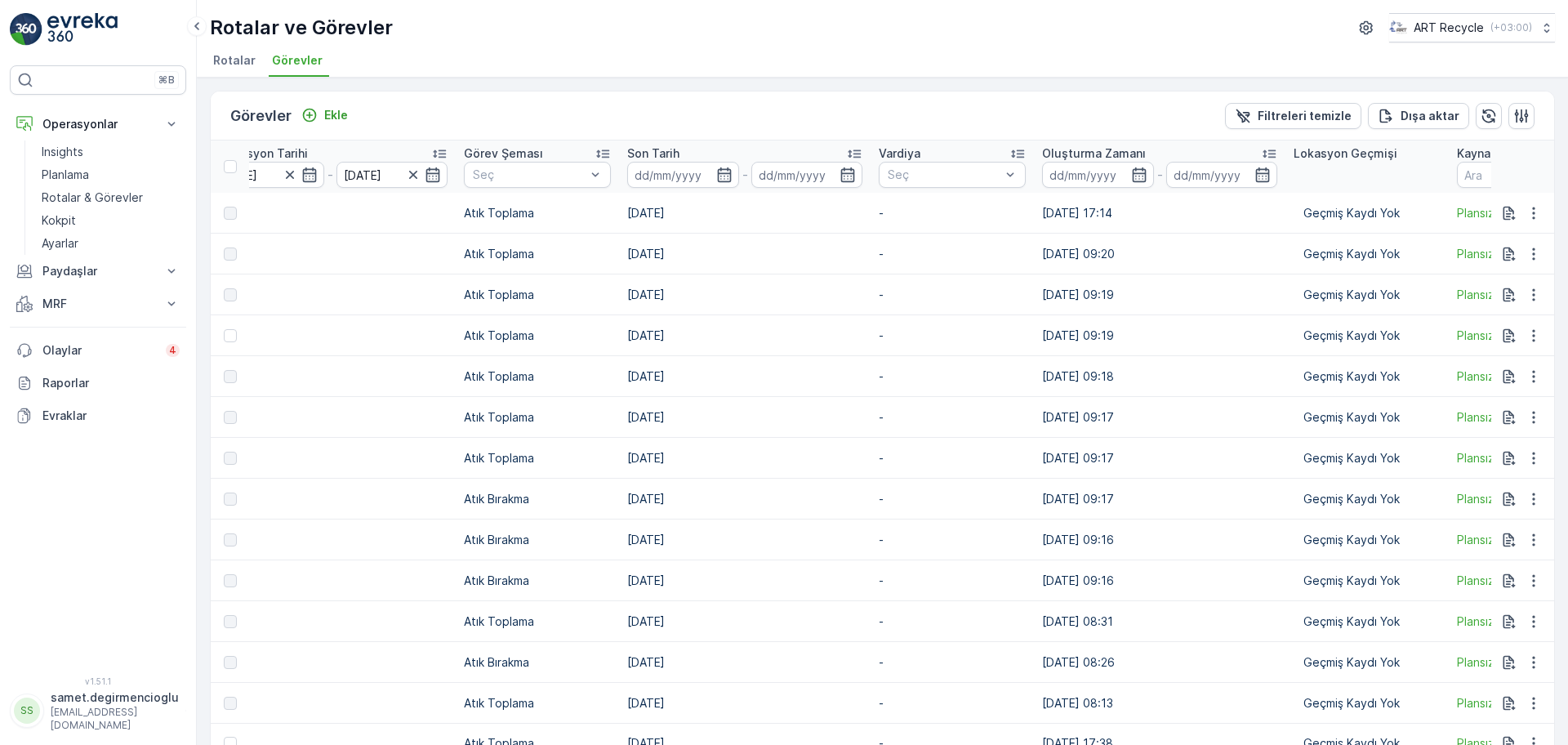
scroll to position [0, 1167]
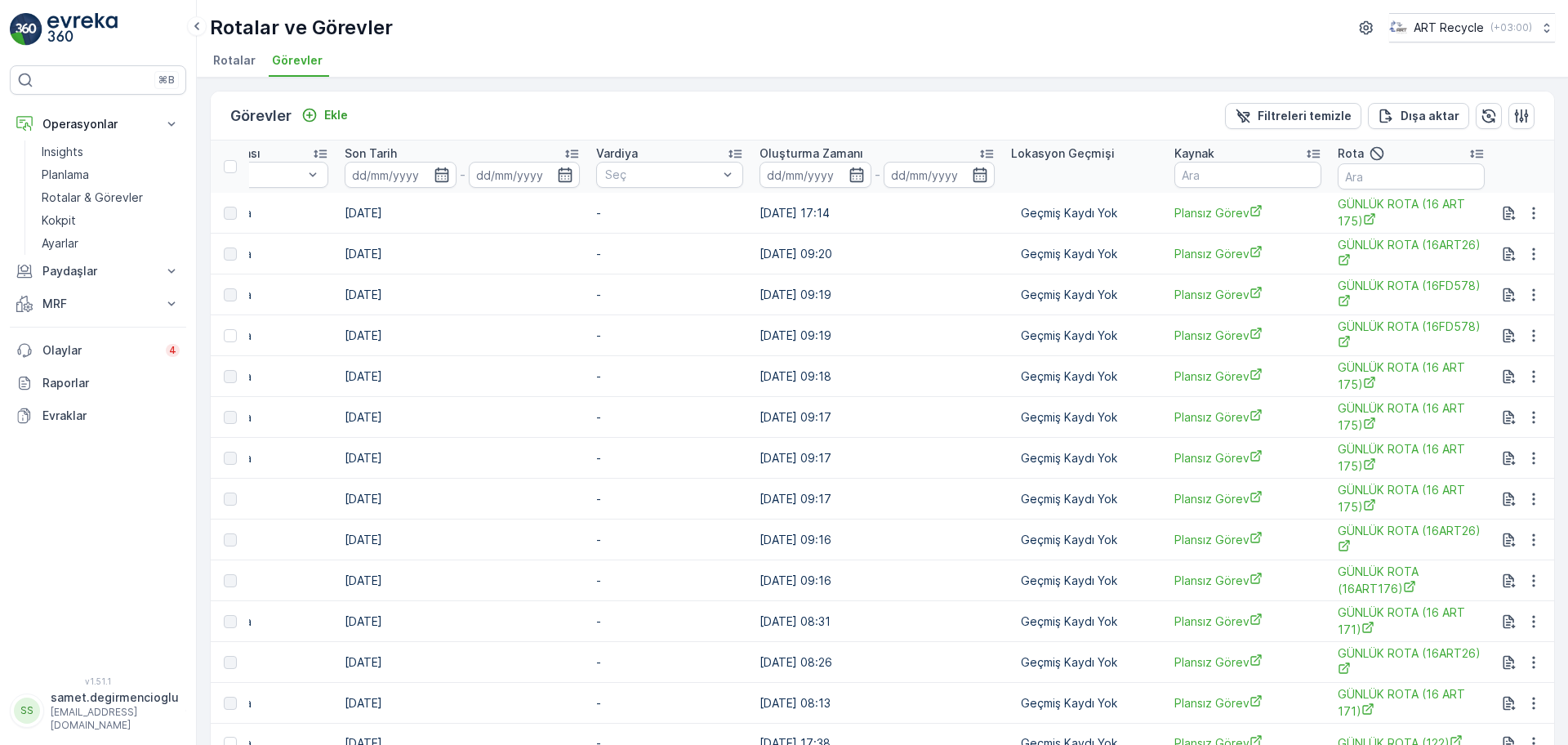
drag, startPoint x: 731, startPoint y: 317, endPoint x: 879, endPoint y: 321, distance: 148.1
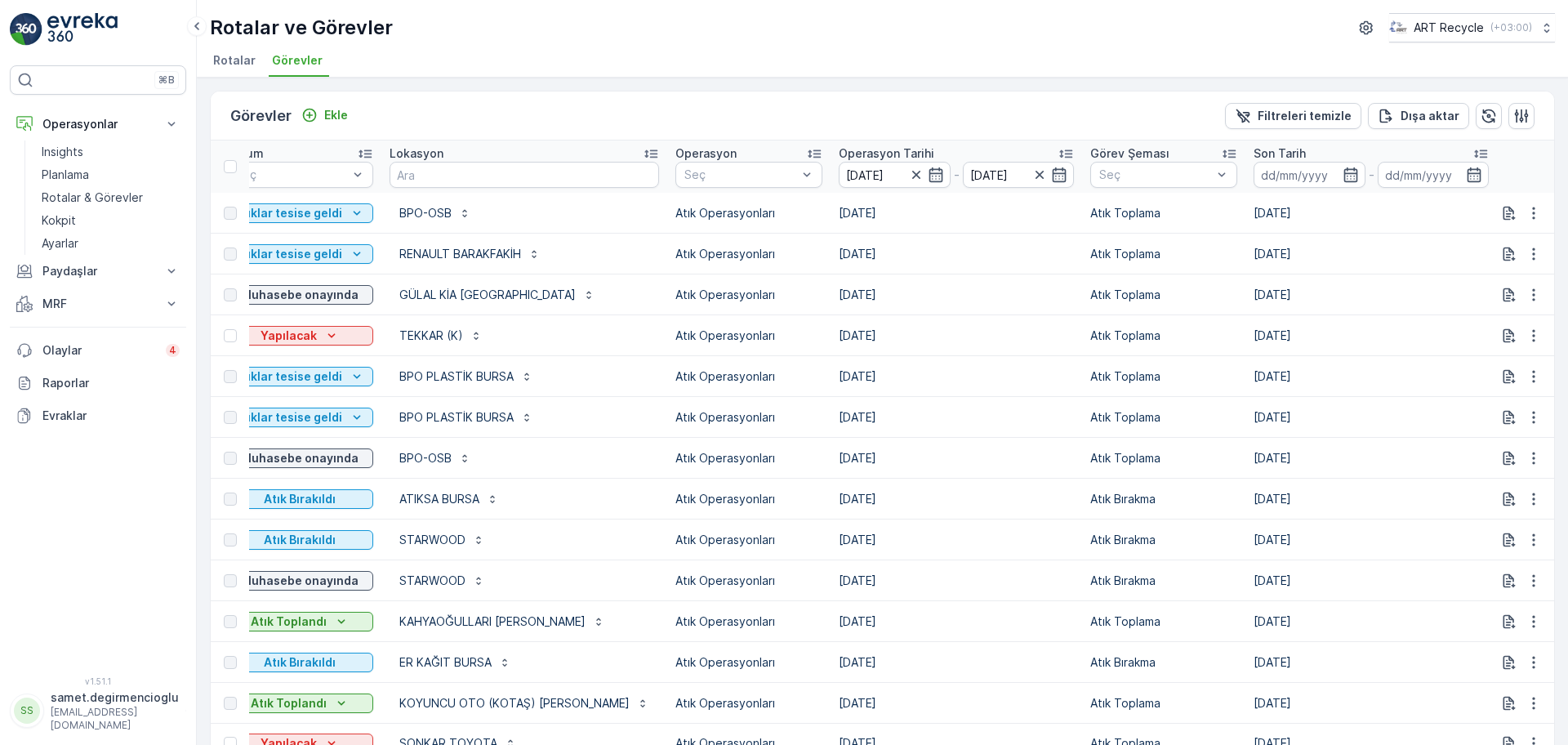
scroll to position [0, 0]
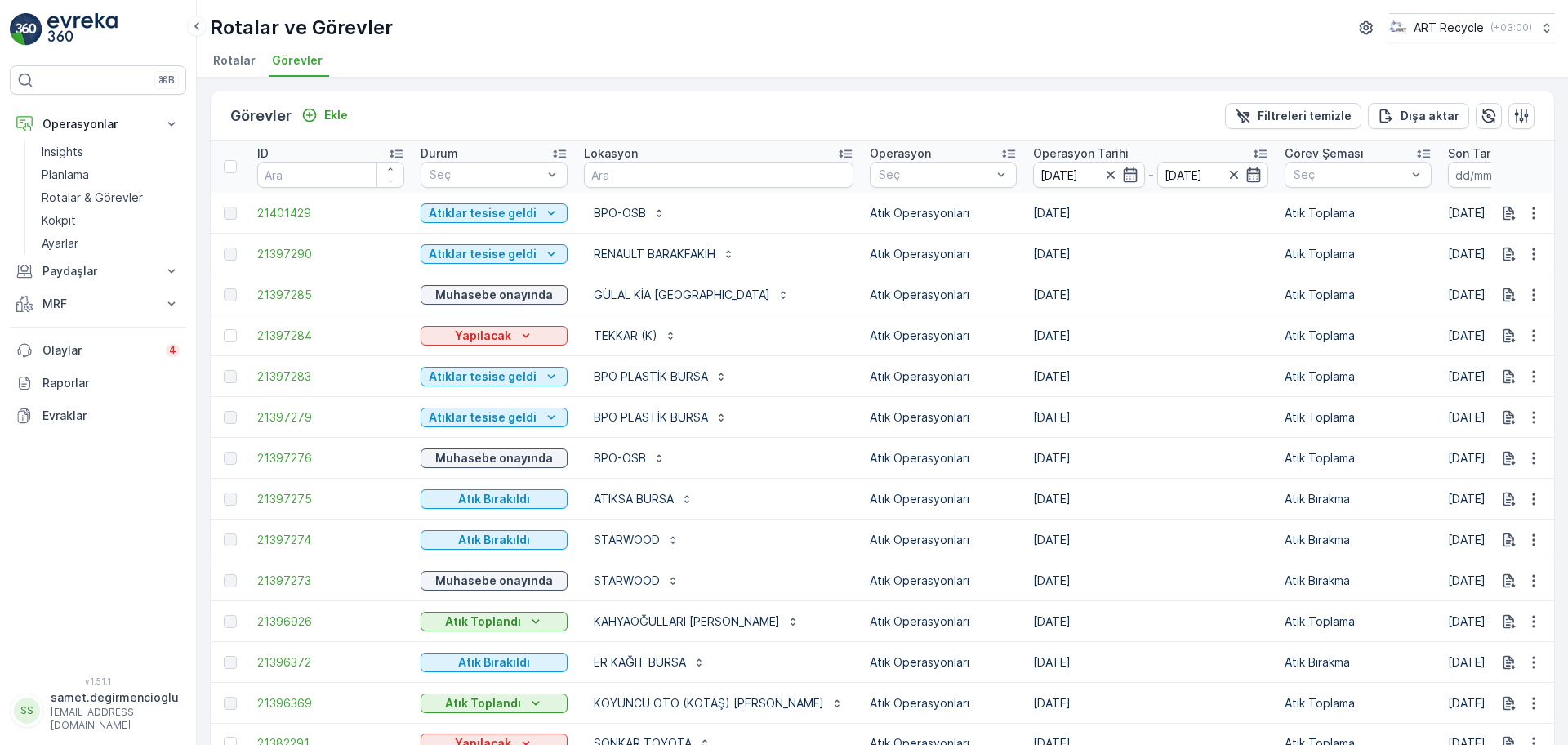
drag, startPoint x: 854, startPoint y: 334, endPoint x: 649, endPoint y: 324, distance: 205.2
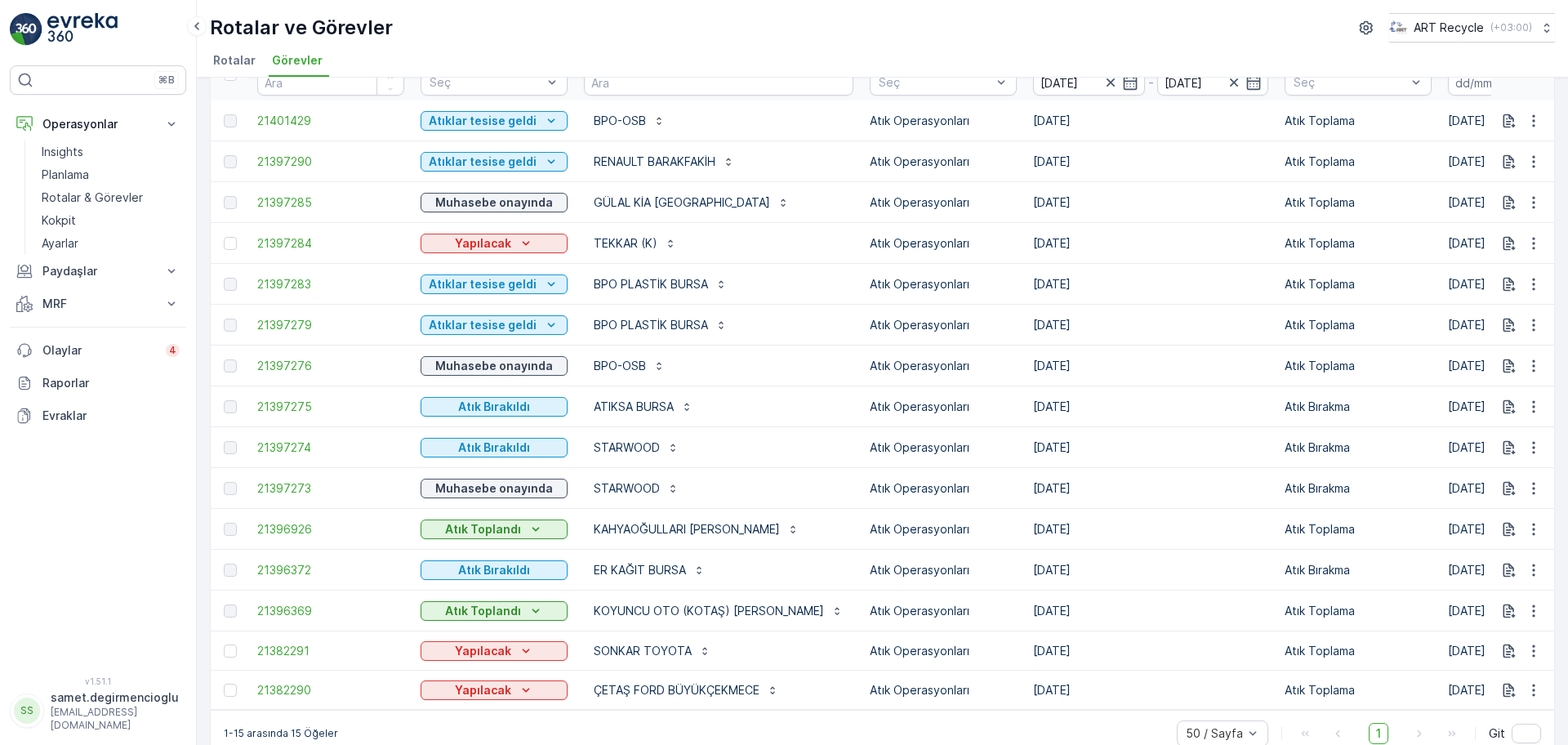
scroll to position [126, 0]
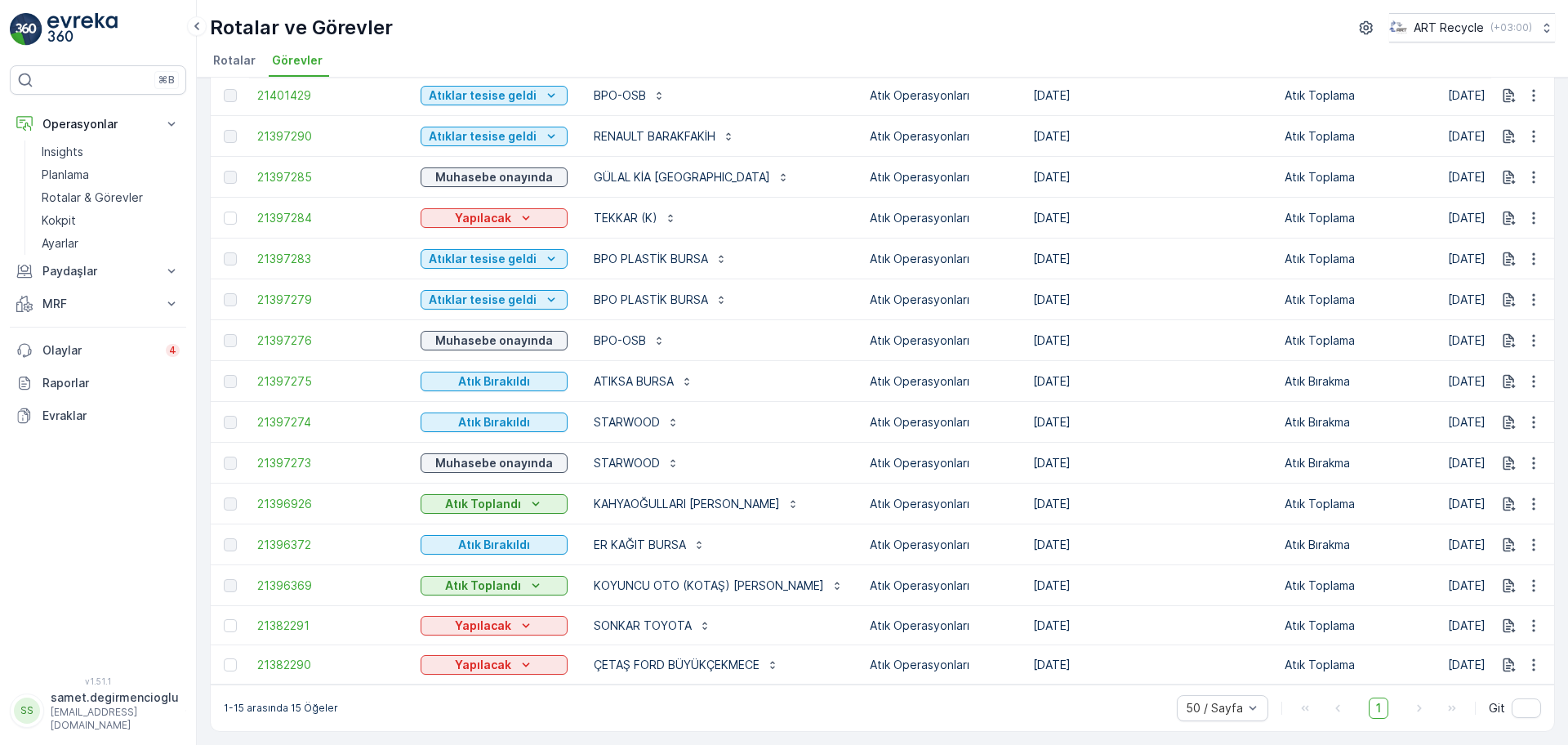
drag, startPoint x: 786, startPoint y: 277, endPoint x: 789, endPoint y: 321, distance: 44.1
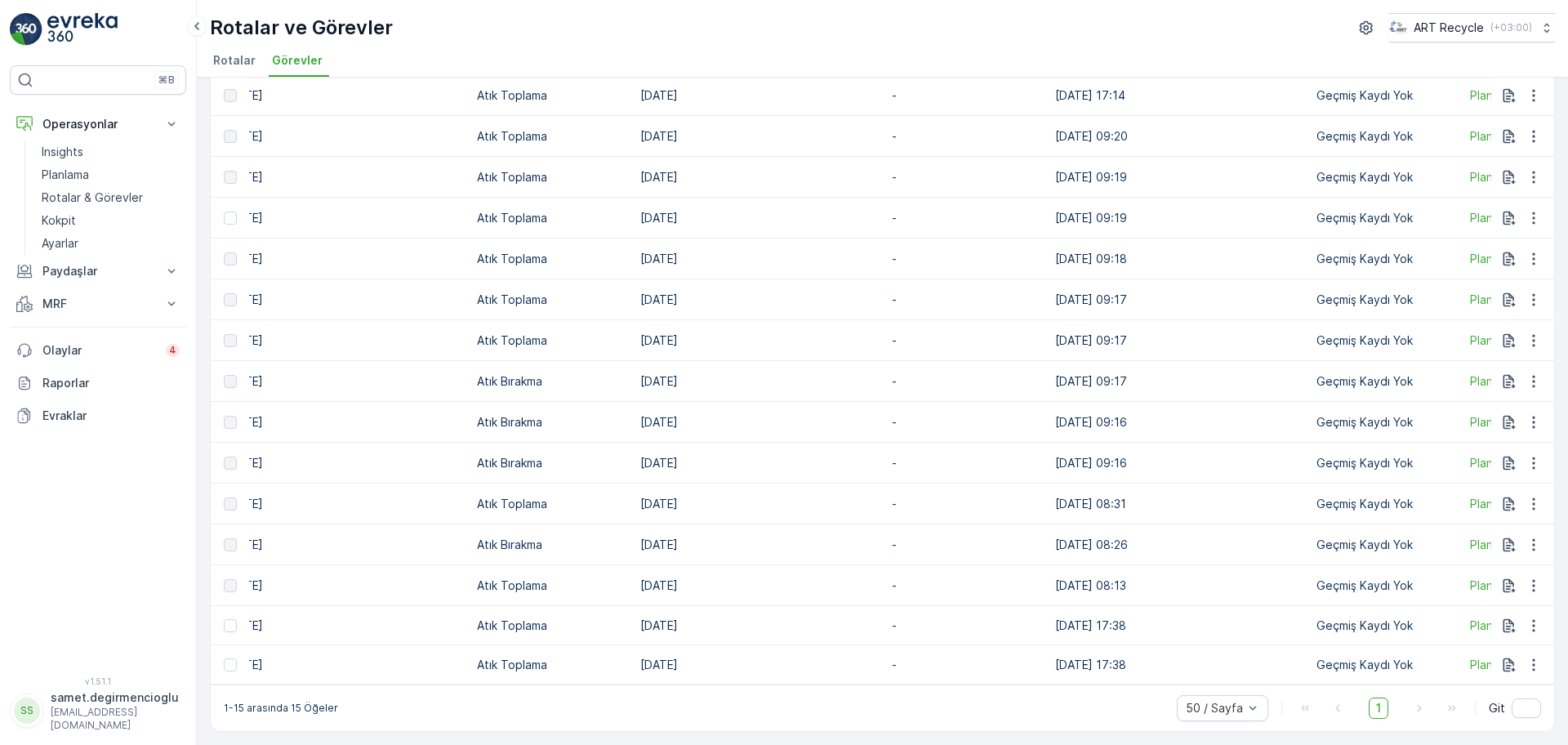
scroll to position [0, 1202]
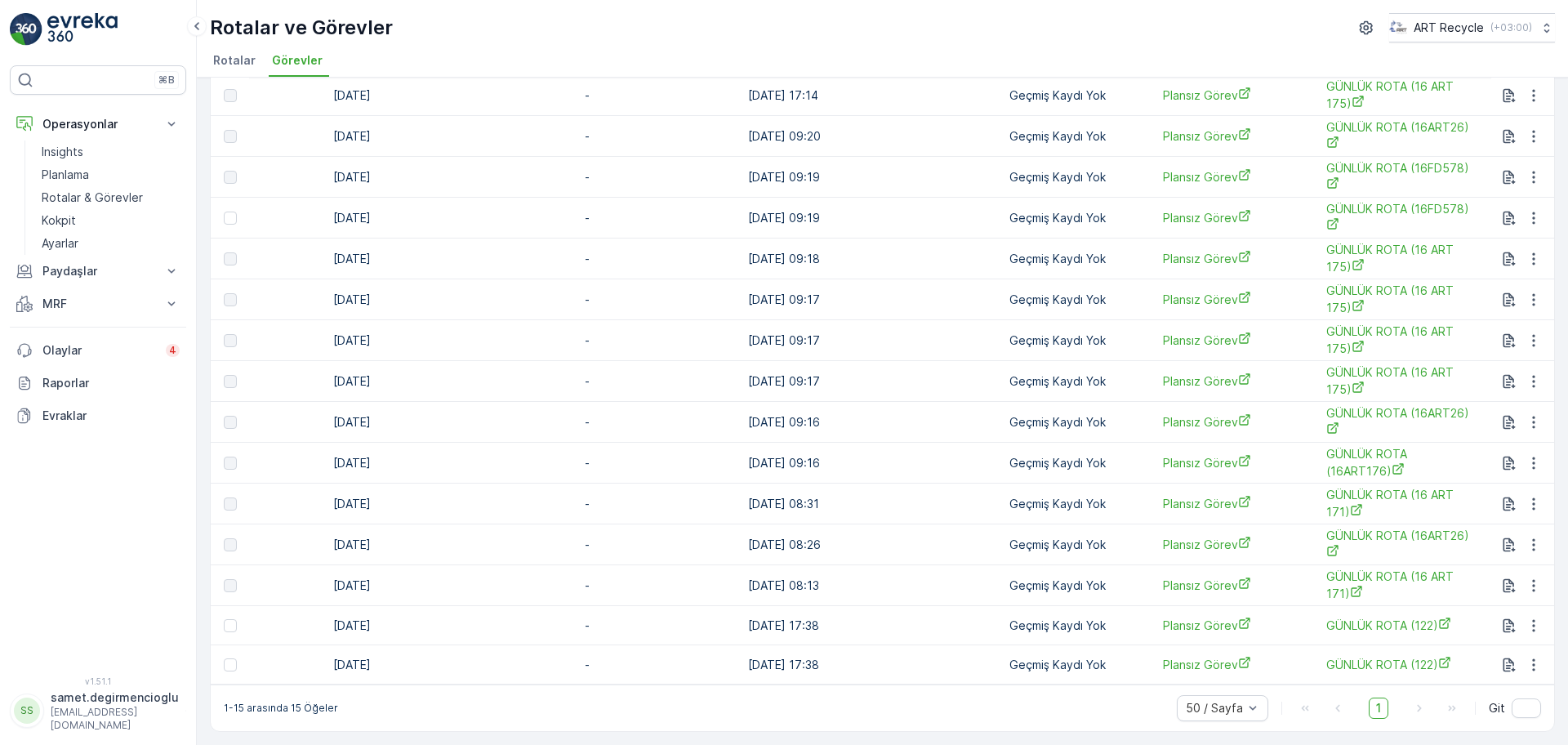
drag, startPoint x: 789, startPoint y: 321, endPoint x: 965, endPoint y: 325, distance: 176.0
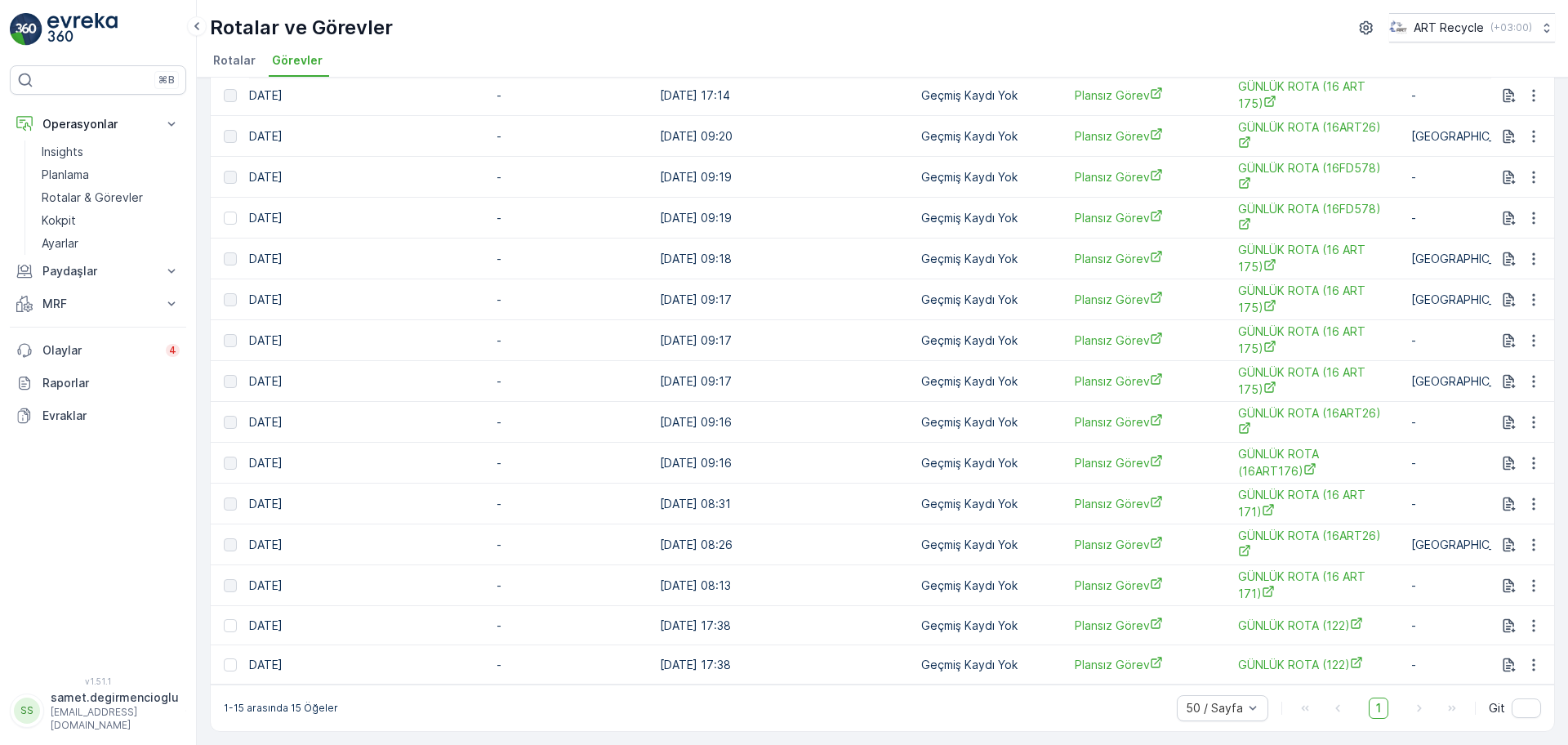
scroll to position [23, 0]
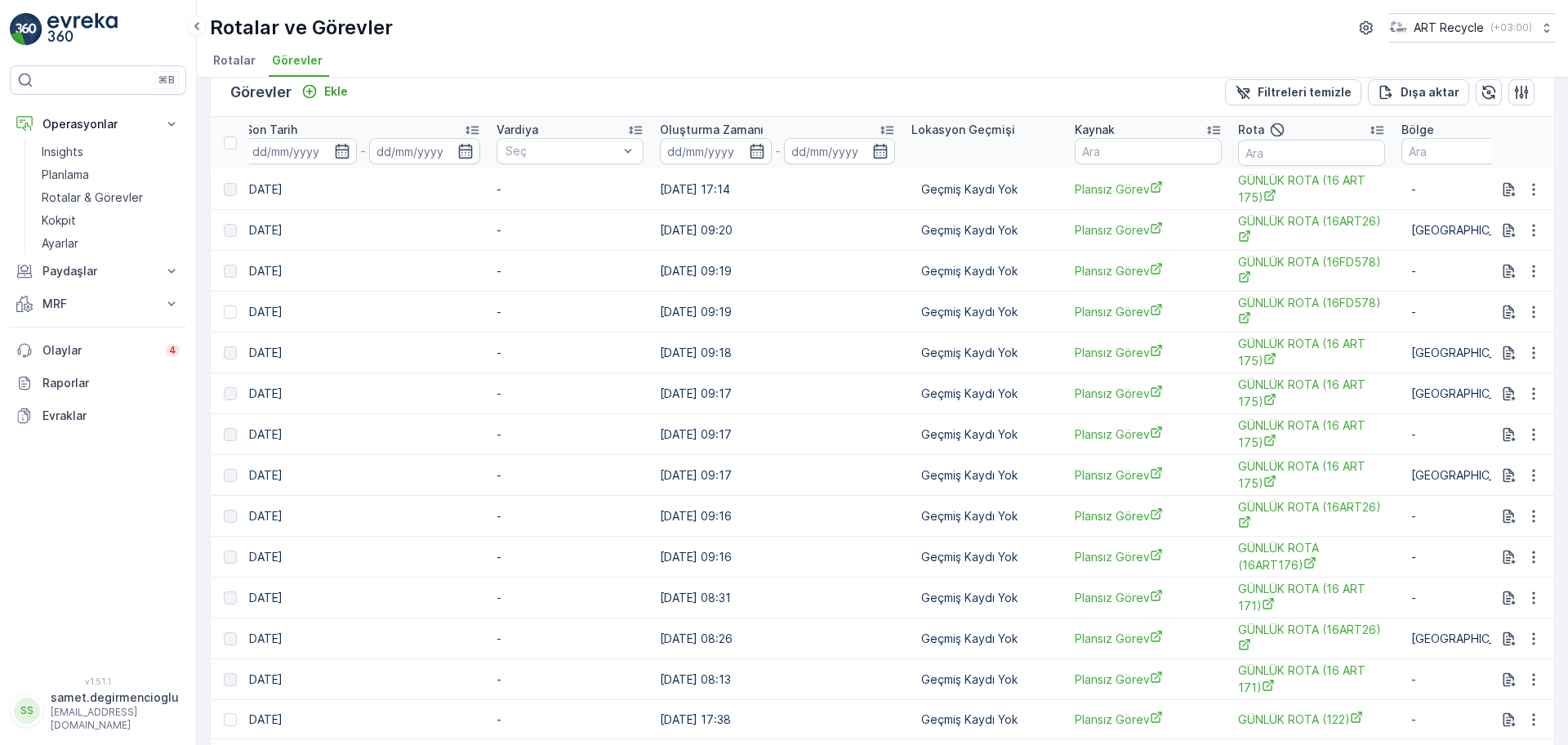
drag, startPoint x: 1129, startPoint y: 628, endPoint x: 597, endPoint y: 617, distance: 532.1
drag, startPoint x: 538, startPoint y: 627, endPoint x: 291, endPoint y: 626, distance: 247.0
click at [332, 640] on td "04.09.2025" at bounding box center [362, 639] width 252 height 41
